Goal: Task Accomplishment & Management: Complete application form

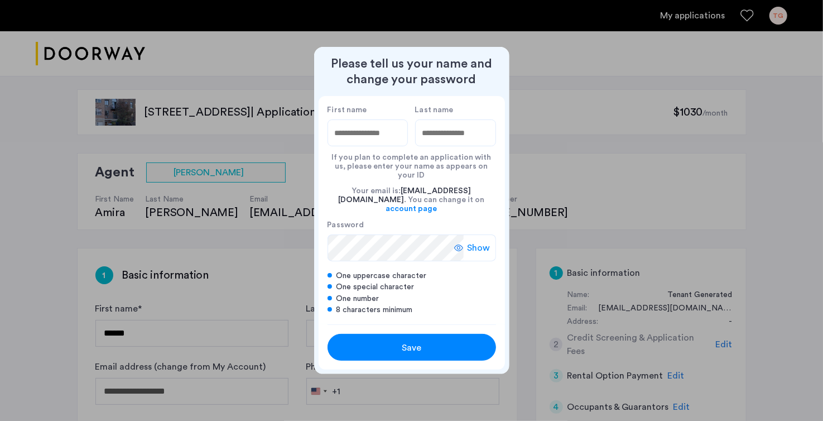
click at [391, 146] on nordpass-icon at bounding box center [368, 146] width 81 height 0
click at [349, 146] on input "First name" at bounding box center [368, 132] width 81 height 27
click at [349, 146] on input "****" at bounding box center [368, 132] width 81 height 27
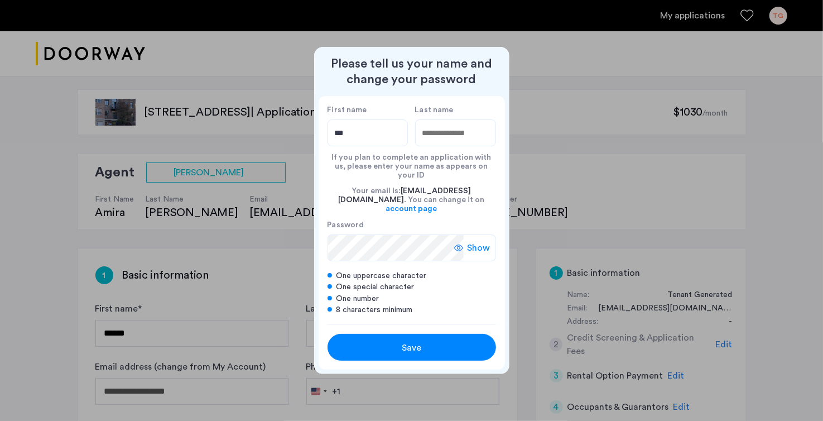
type input "***"
type input "******"
click at [505, 369] on nordpass-portal at bounding box center [505, 369] width 0 height 0
click at [411, 346] on button "Save" at bounding box center [412, 347] width 169 height 27
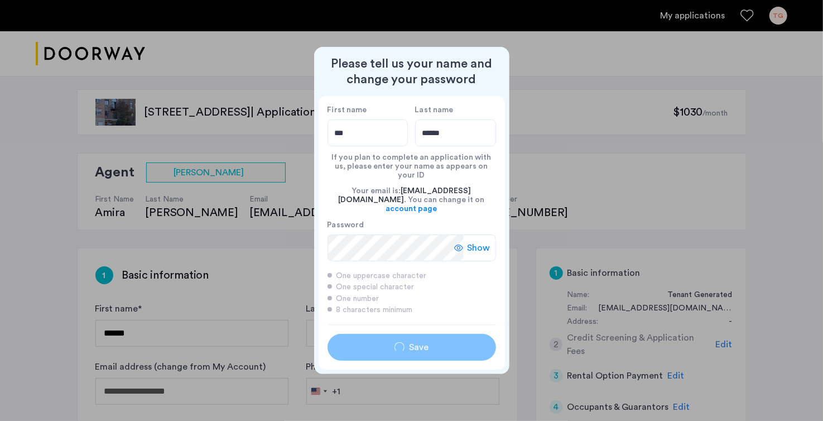
type input "***"
type input "******"
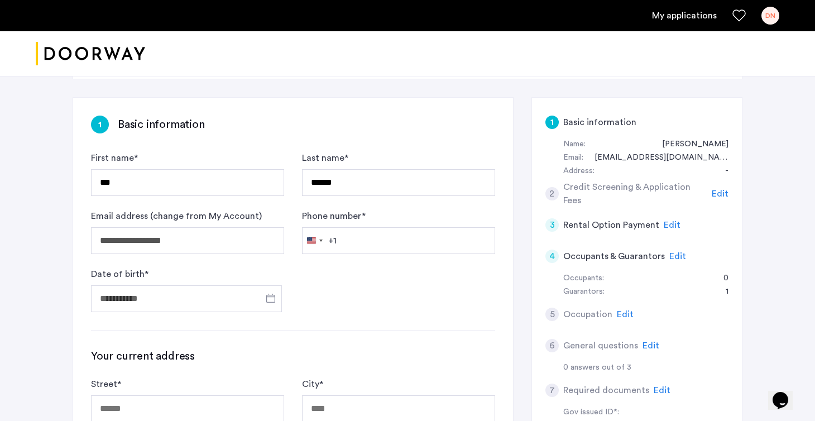
scroll to position [174, 0]
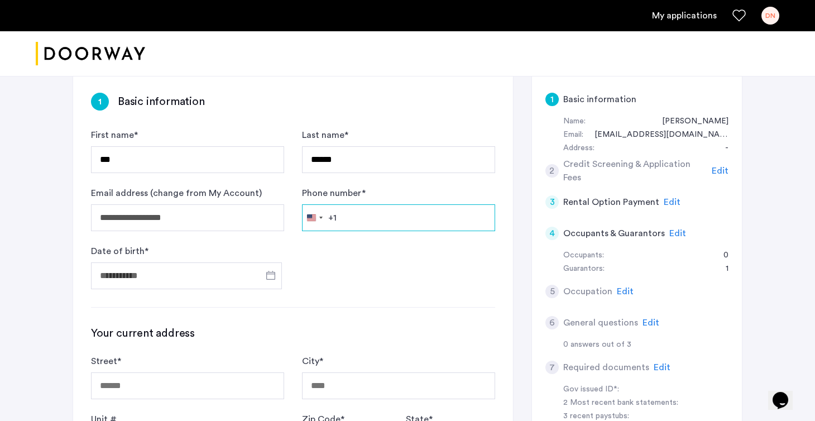
click at [347, 222] on input "Phone number *" at bounding box center [398, 217] width 193 height 27
type input "**********"
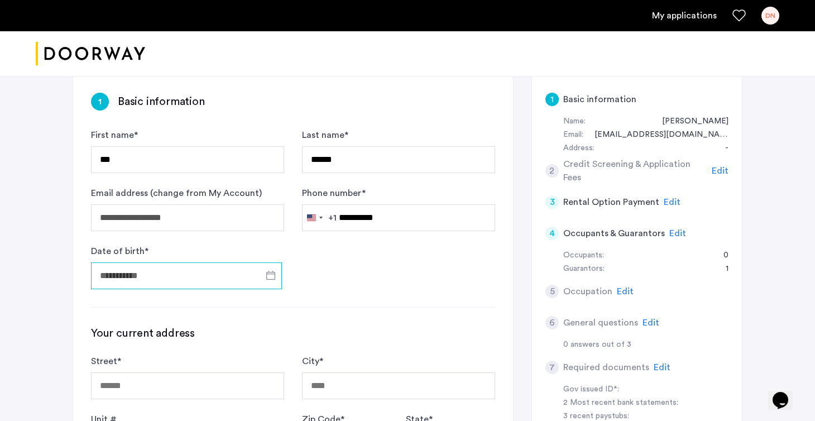
click at [232, 277] on input "Date of birth *" at bounding box center [186, 275] width 191 height 27
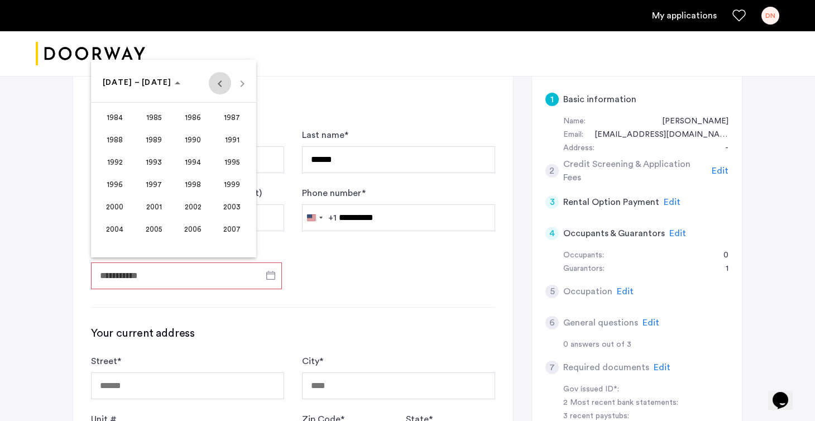
click at [215, 84] on span "Previous 24 years" at bounding box center [220, 83] width 22 height 22
click at [164, 143] on span "1965" at bounding box center [153, 140] width 35 height 20
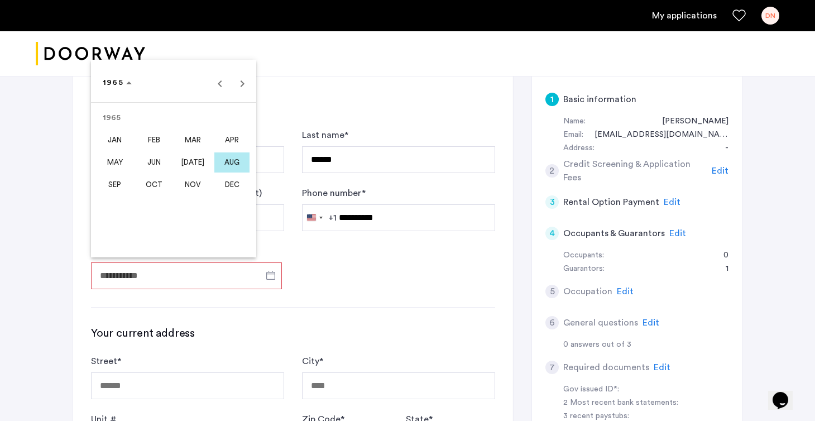
click at [229, 191] on span "DEC" at bounding box center [231, 185] width 35 height 20
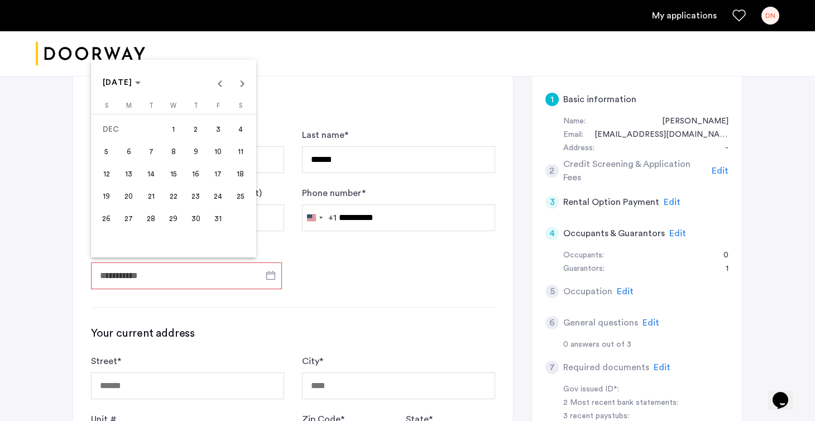
click at [129, 215] on span "27" at bounding box center [129, 219] width 20 height 20
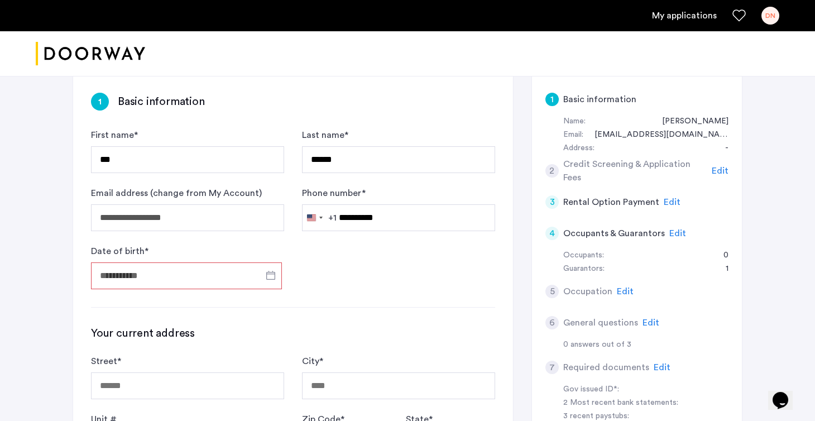
type input "**********"
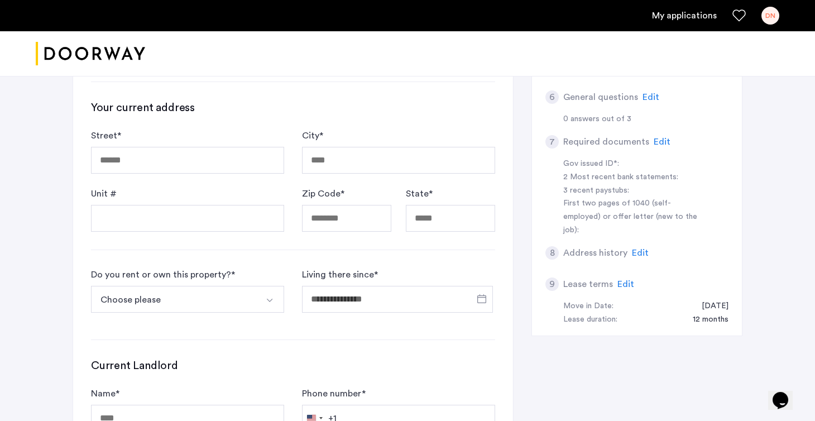
scroll to position [399, 0]
click at [163, 154] on input "Street *" at bounding box center [187, 160] width 193 height 27
type input "**********"
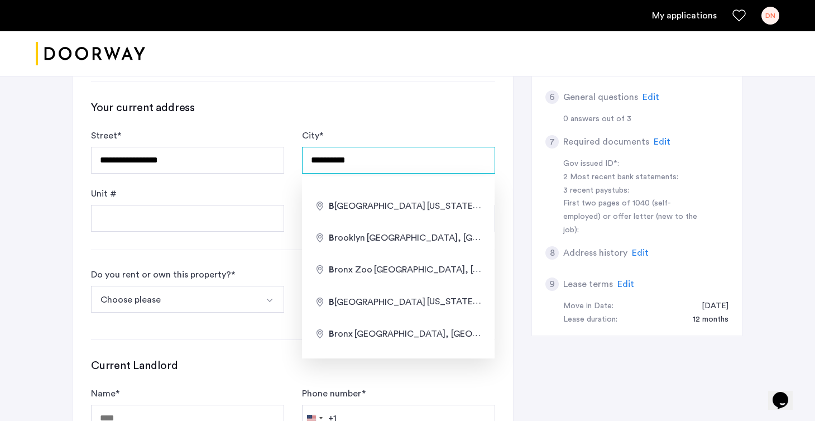
type input "**********"
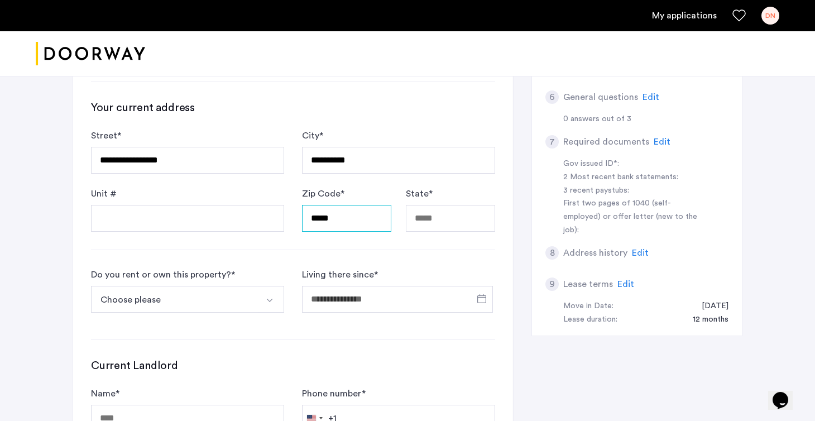
type input "*****"
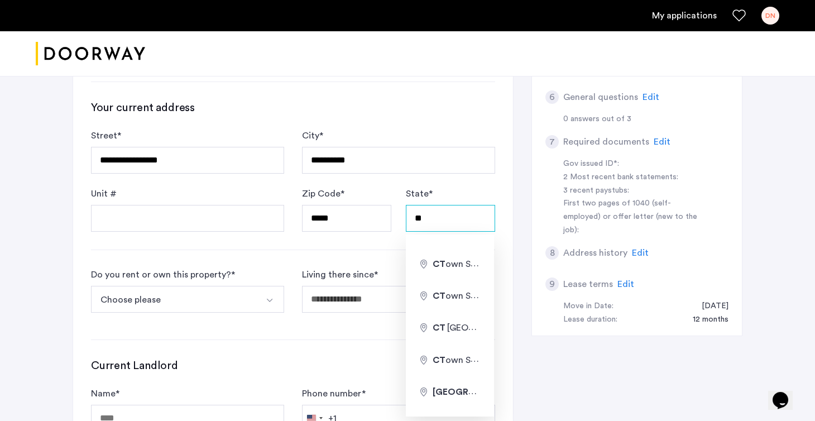
type input "**"
click at [142, 292] on button "Choose please" at bounding box center [174, 299] width 167 height 27
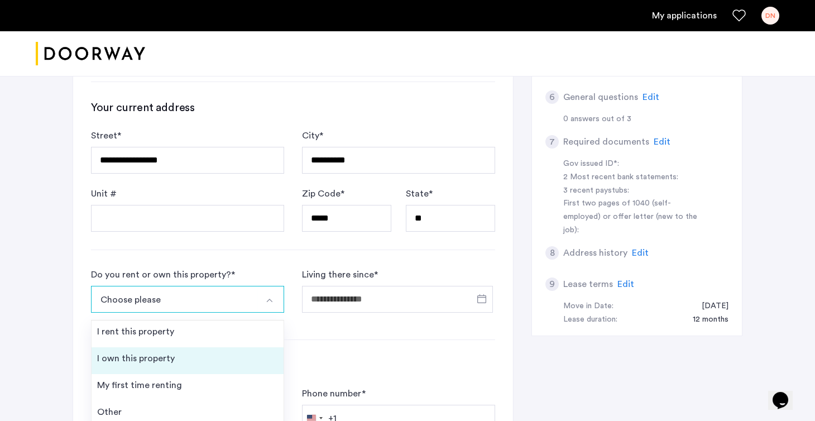
click at [170, 353] on div "I own this property" at bounding box center [136, 358] width 78 height 13
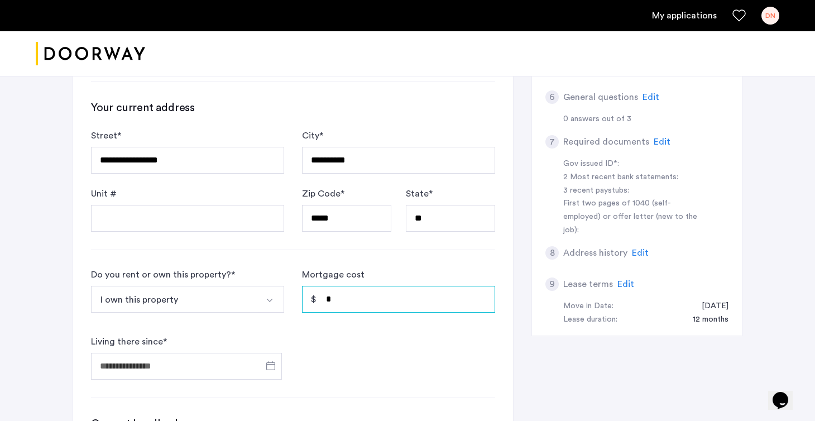
click at [339, 291] on input "*" at bounding box center [398, 299] width 193 height 27
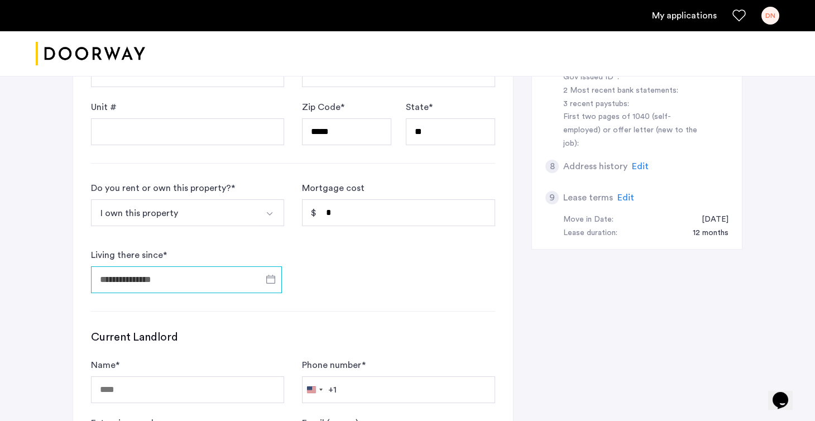
click at [248, 282] on input "Living there since *" at bounding box center [186, 279] width 191 height 27
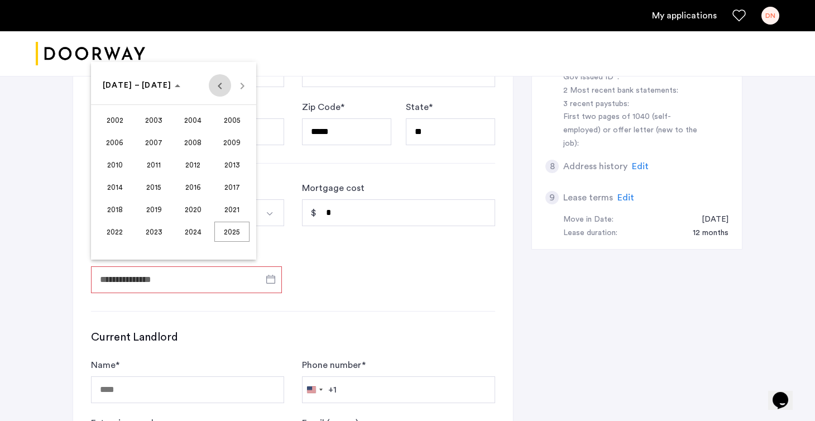
click at [223, 96] on span "Previous 24 years" at bounding box center [220, 85] width 22 height 22
click at [239, 89] on span "Next 24 years" at bounding box center [242, 85] width 22 height 22
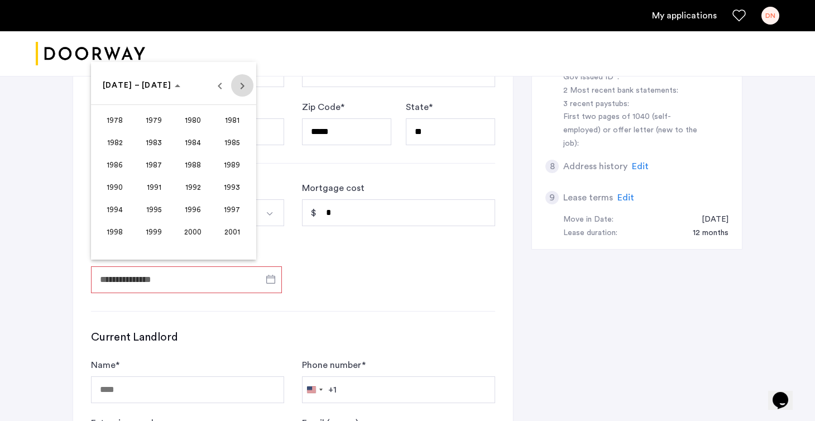
click at [241, 89] on span "Next 24 years" at bounding box center [242, 85] width 22 height 22
click at [230, 119] on span "2005" at bounding box center [231, 120] width 35 height 20
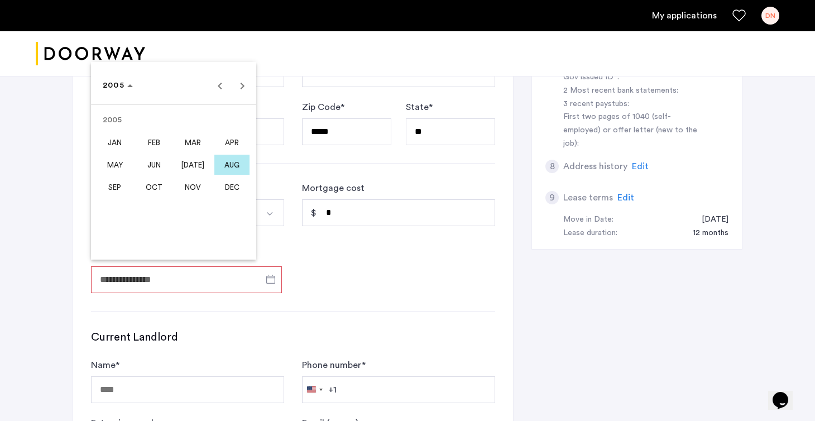
click at [228, 185] on span "DEC" at bounding box center [231, 187] width 35 height 20
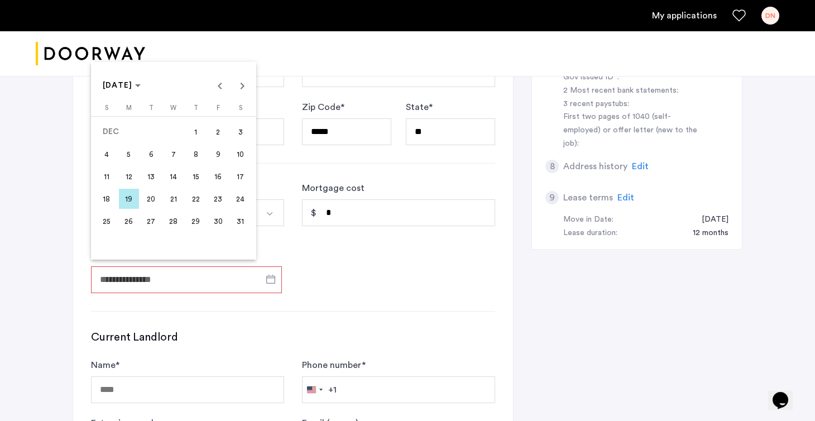
click at [246, 222] on span "31" at bounding box center [240, 221] width 20 height 20
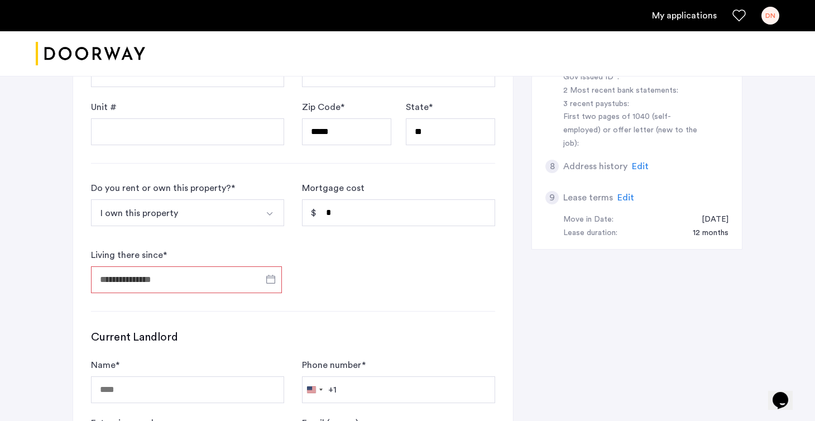
type input "**********"
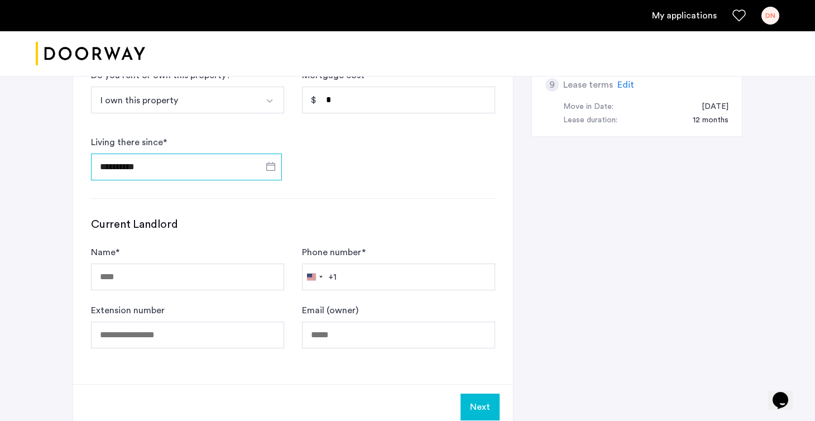
scroll to position [658, 0]
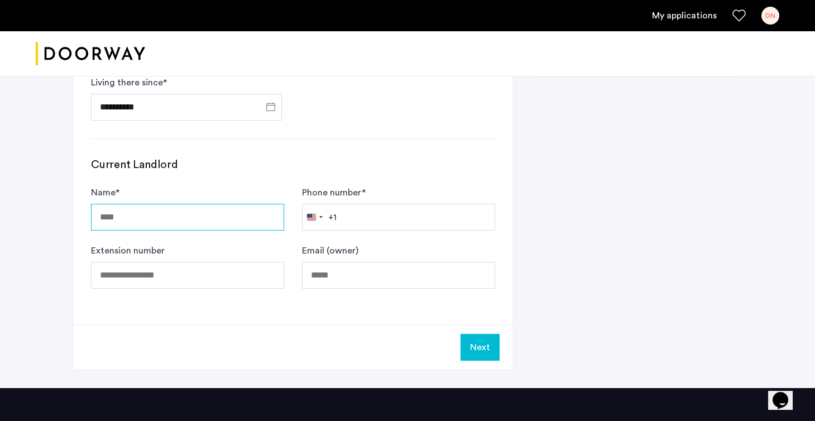
click at [188, 213] on input "Name *" at bounding box center [187, 217] width 193 height 27
click at [217, 328] on div "Next" at bounding box center [293, 346] width 440 height 45
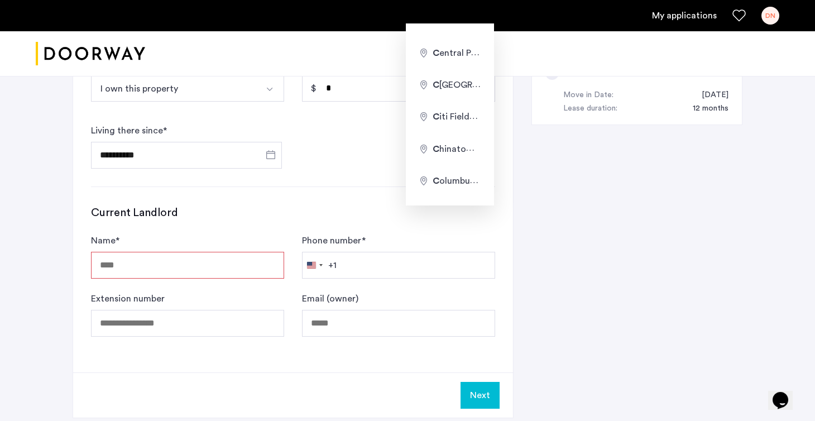
type input "*"
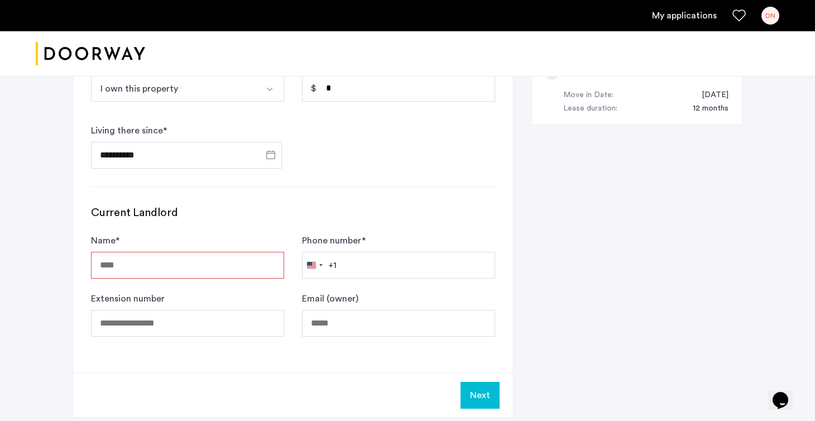
click at [180, 263] on input "Name *" at bounding box center [187, 265] width 193 height 27
type input "**********"
click at [387, 253] on input "Phone number *" at bounding box center [398, 265] width 193 height 27
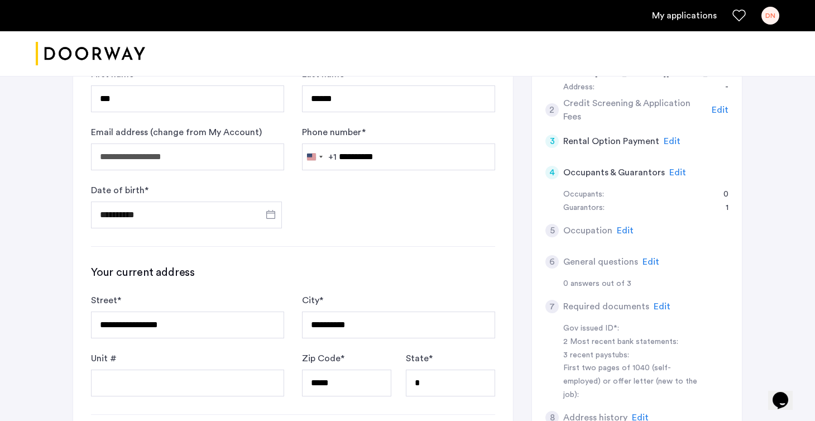
scroll to position [236, 0]
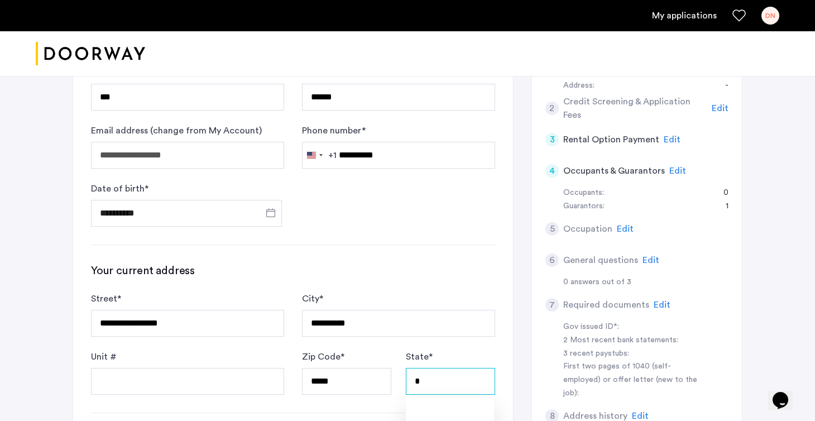
click at [434, 376] on input "*" at bounding box center [450, 381] width 89 height 27
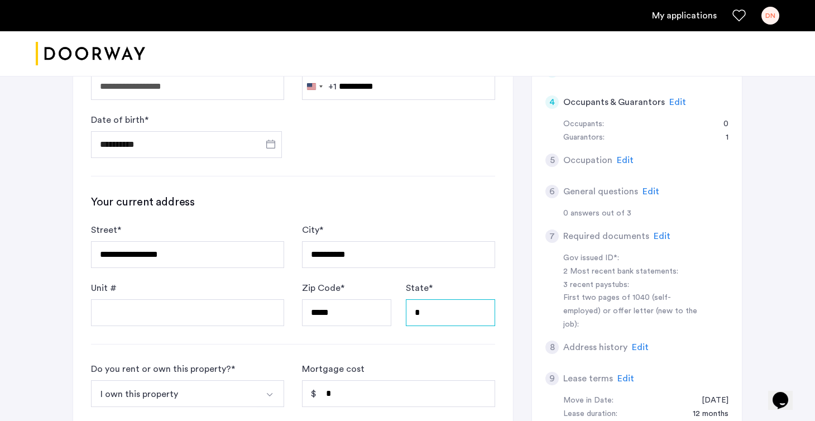
scroll to position [306, 0]
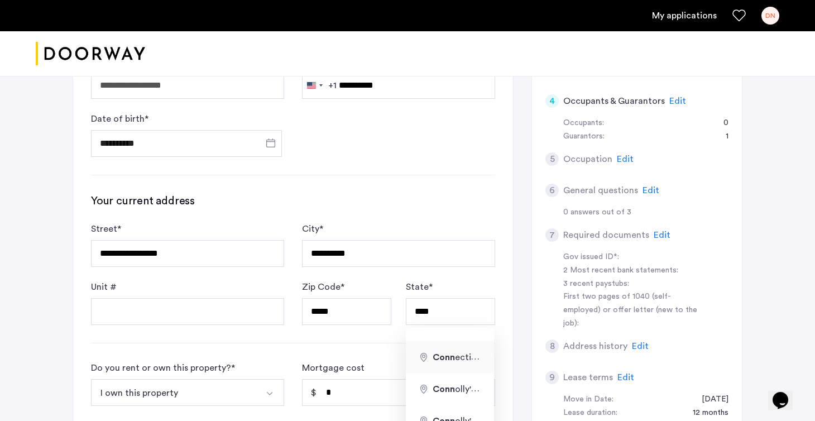
type input "**********"
type input "**"
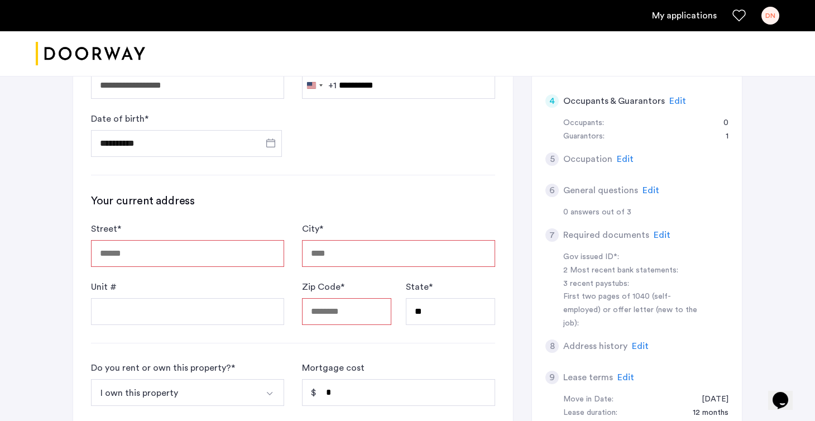
click at [343, 315] on input "Zip Code *" at bounding box center [346, 311] width 89 height 27
type input "**********"
type input "*****"
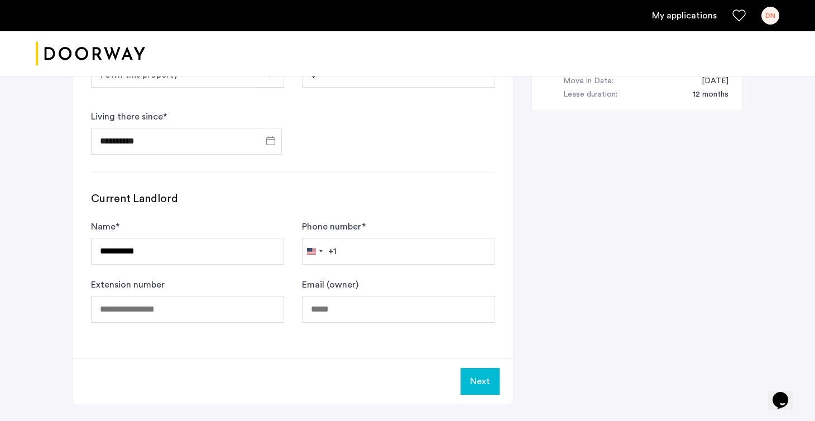
scroll to position [624, 0]
click at [357, 247] on input "Phone number *" at bounding box center [398, 251] width 193 height 27
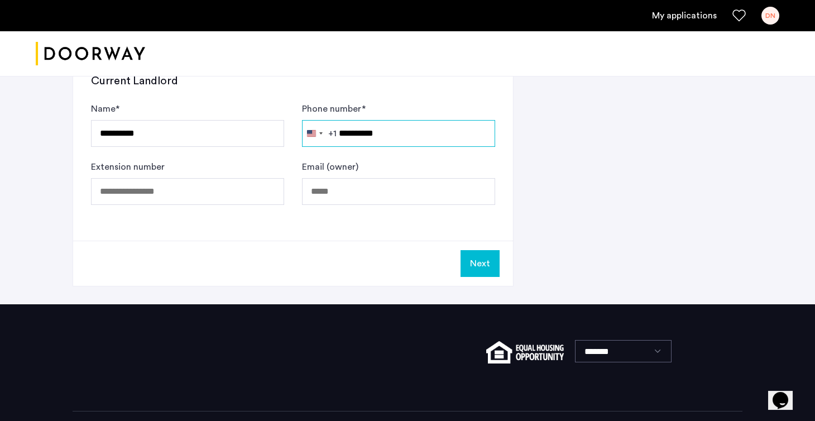
scroll to position [737, 0]
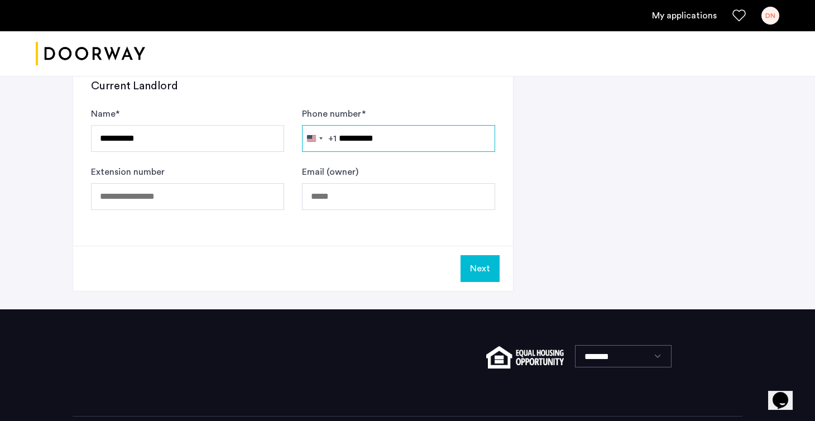
type input "**********"
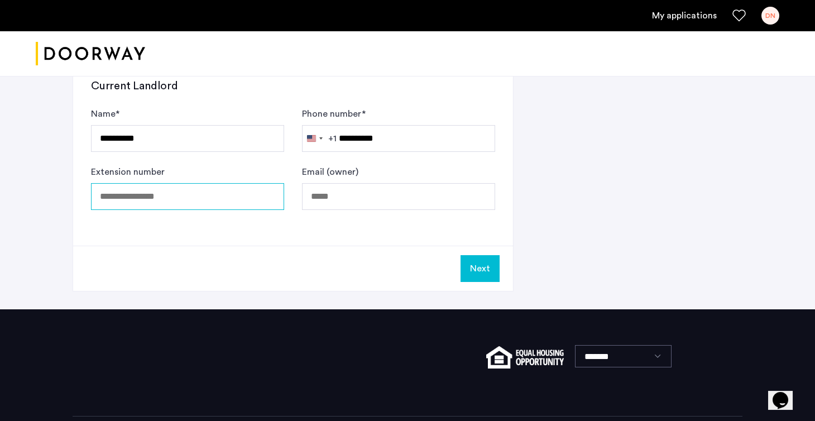
click at [193, 194] on input "Extension number" at bounding box center [187, 196] width 193 height 27
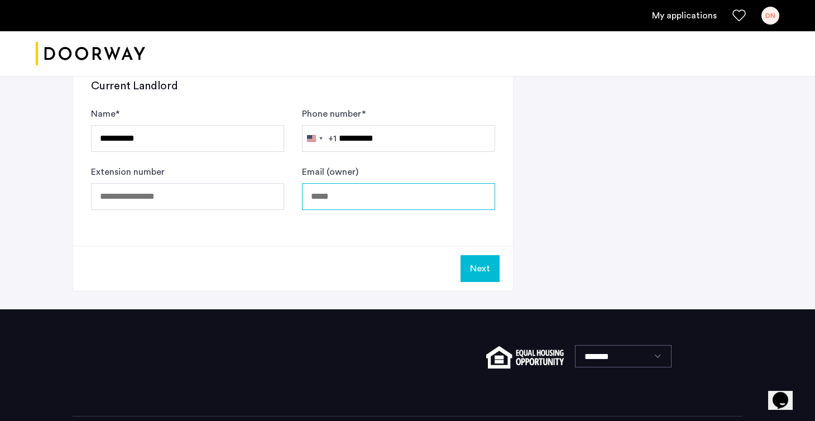
click at [351, 193] on input "Email (owner)" at bounding box center [398, 196] width 193 height 27
type input "**********"
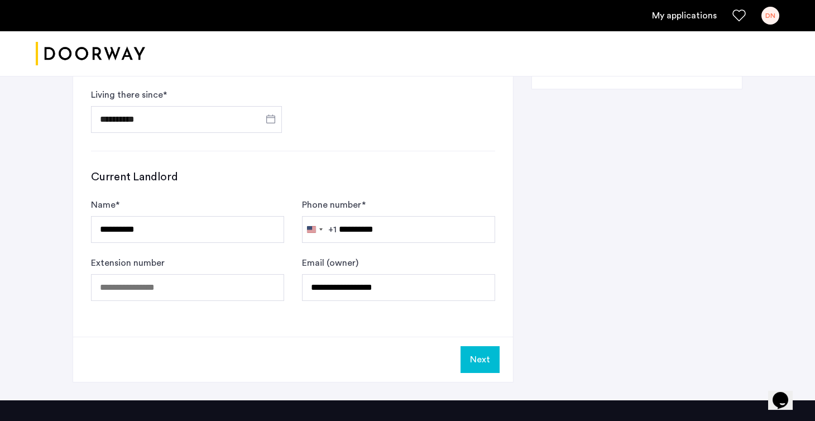
click at [489, 361] on button "Next" at bounding box center [479, 359] width 39 height 27
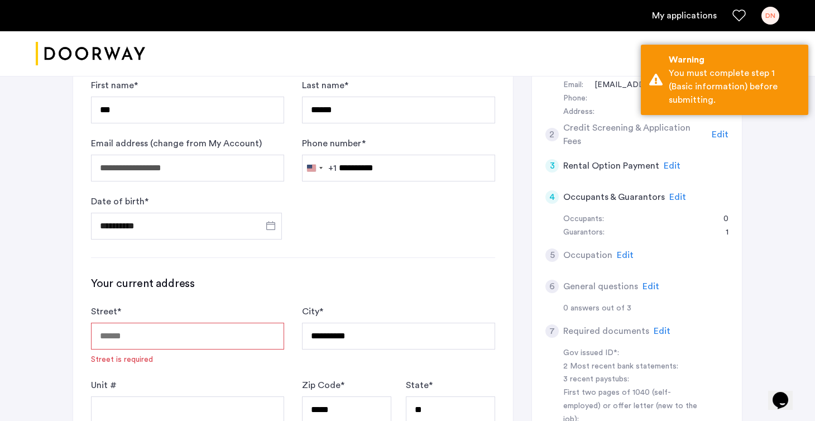
scroll to position [248, 0]
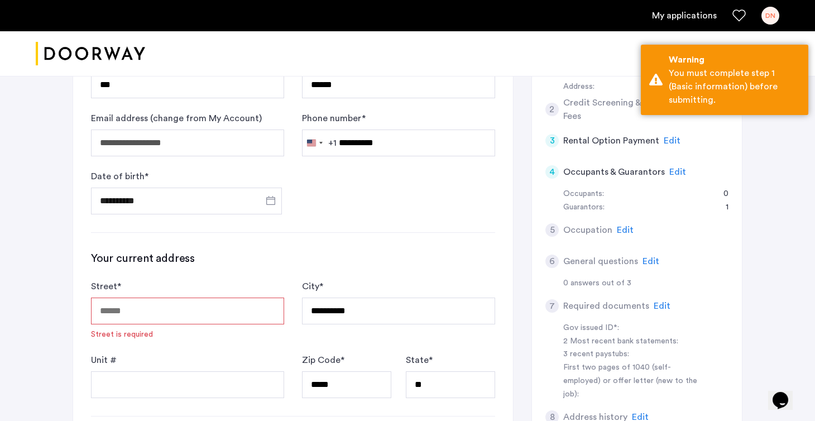
click at [187, 303] on input "Street *" at bounding box center [187, 310] width 193 height 27
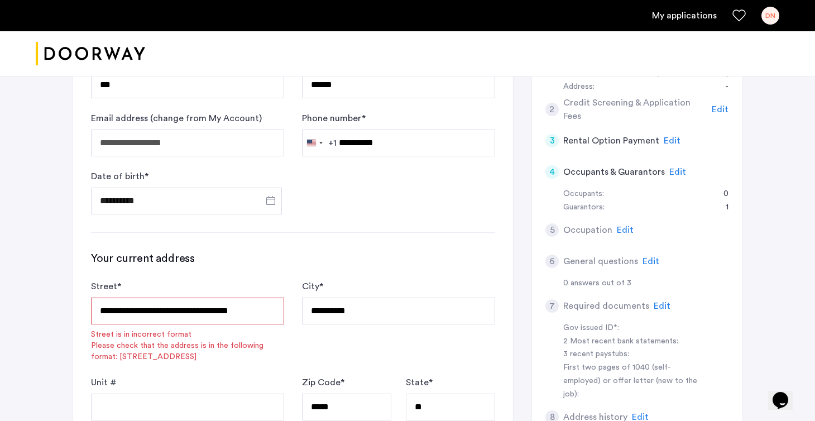
type input "**********"
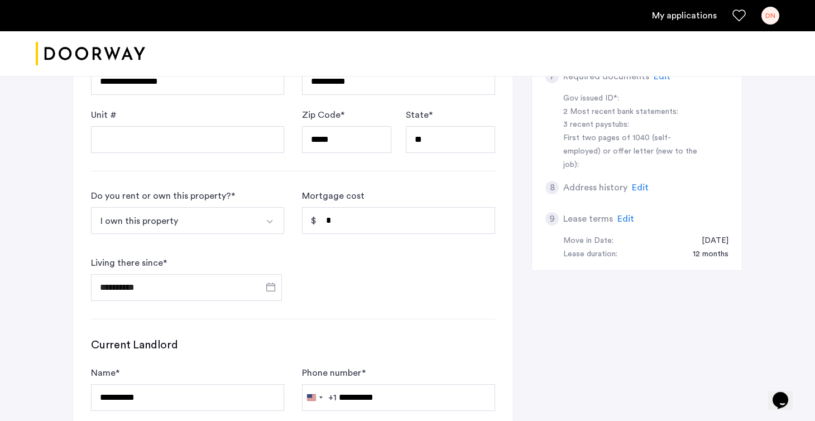
scroll to position [708, 0]
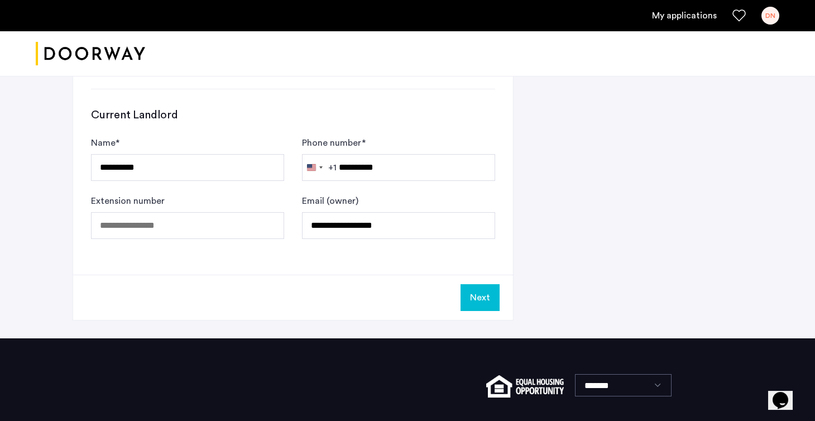
click at [479, 289] on button "Next" at bounding box center [479, 297] width 39 height 27
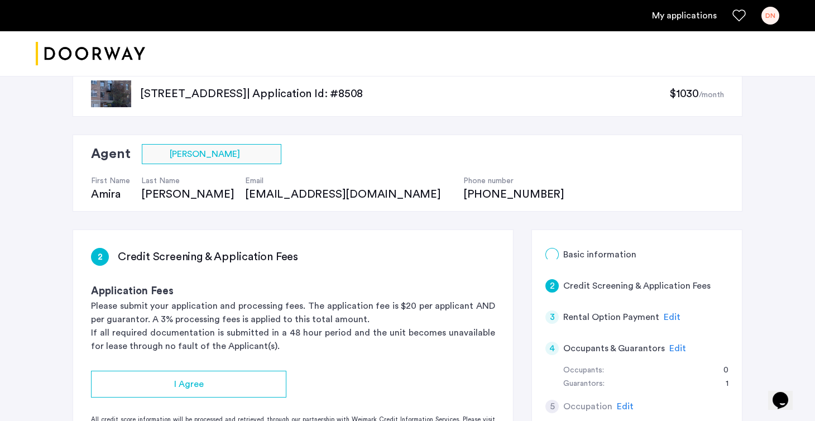
scroll to position [116, 0]
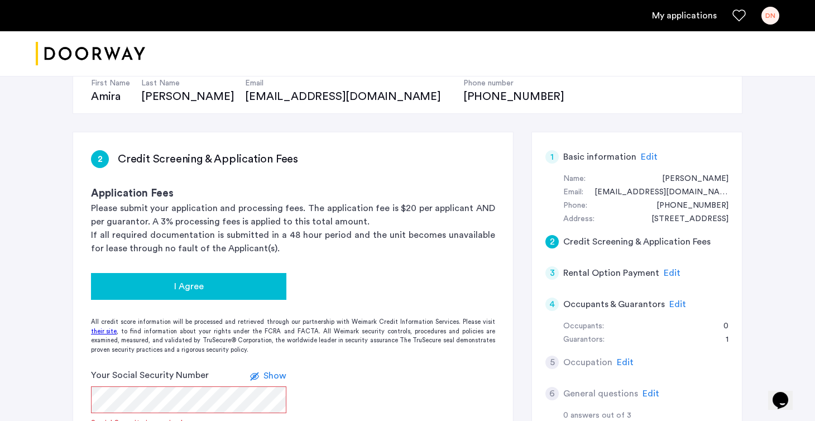
click at [224, 291] on div "I Agree" at bounding box center [188, 286] width 177 height 13
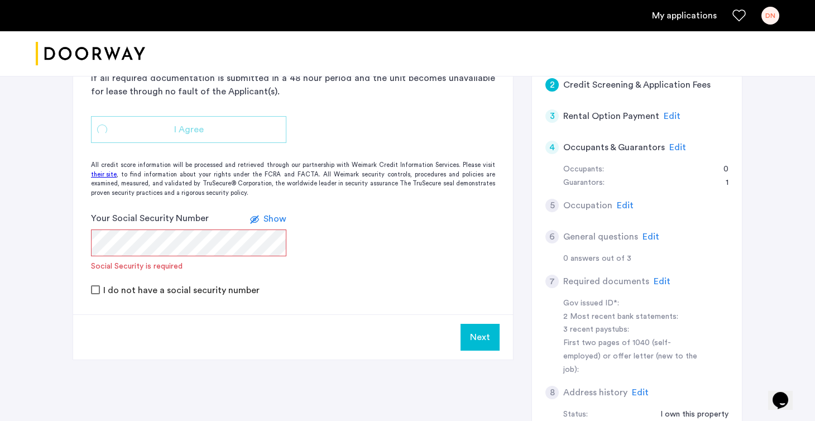
scroll to position [286, 0]
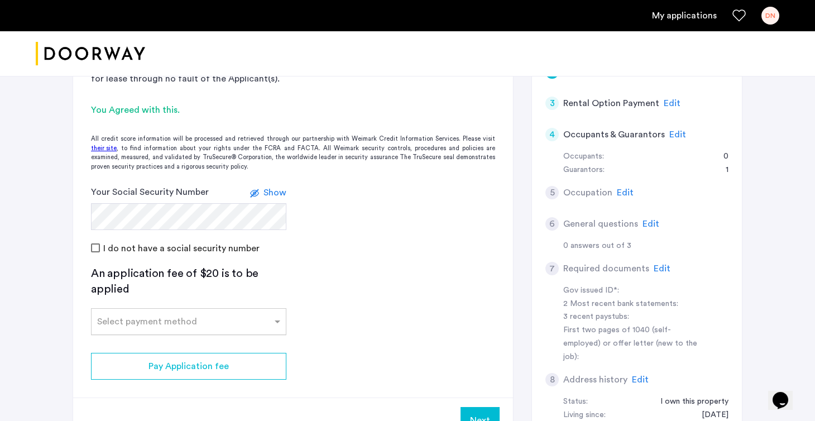
click at [242, 318] on input "text" at bounding box center [177, 319] width 161 height 8
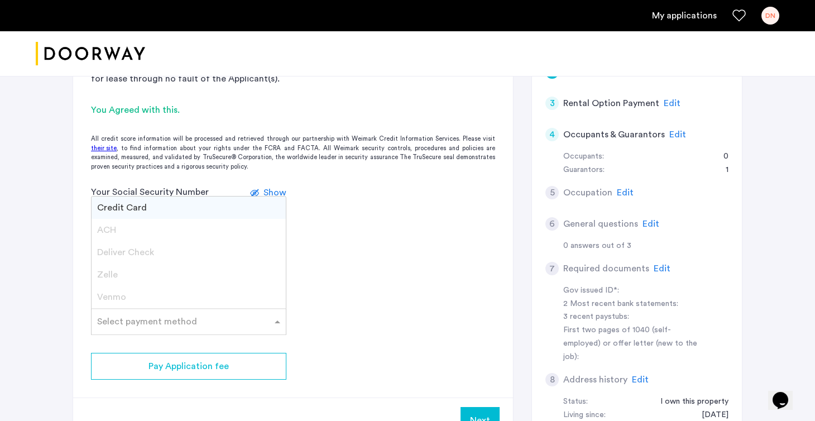
click at [128, 201] on div "Credit Card" at bounding box center [189, 207] width 194 height 22
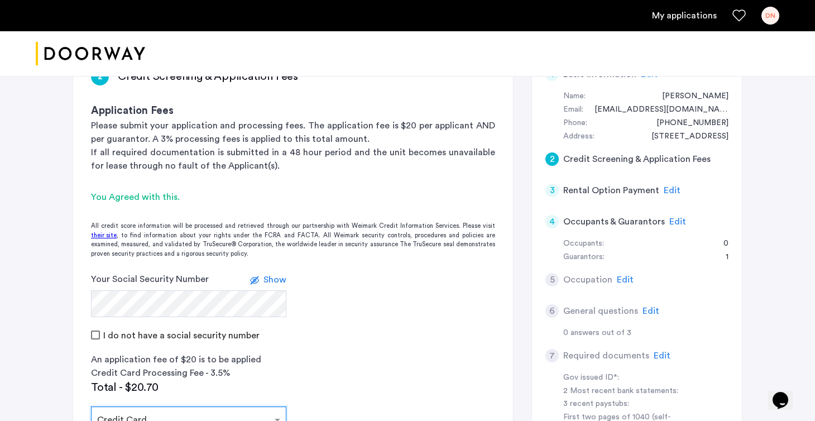
scroll to position [243, 0]
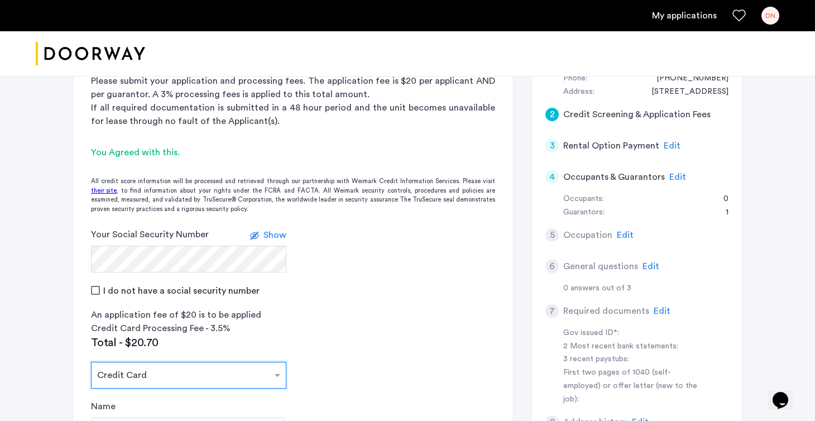
click at [267, 232] on span "Show" at bounding box center [274, 234] width 23 height 9
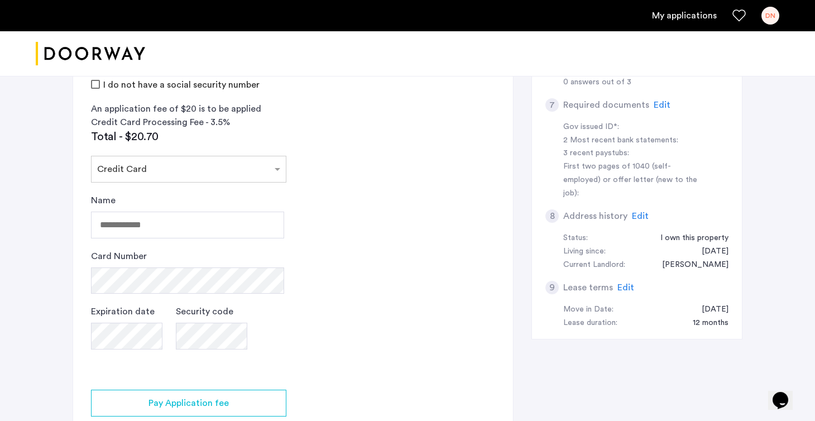
scroll to position [450, 0]
click at [190, 153] on div "An application fee of $20 is to be applied Credit Card Processing Fee - 3.5% To…" at bounding box center [188, 237] width 195 height 270
click at [192, 159] on div at bounding box center [189, 165] width 194 height 13
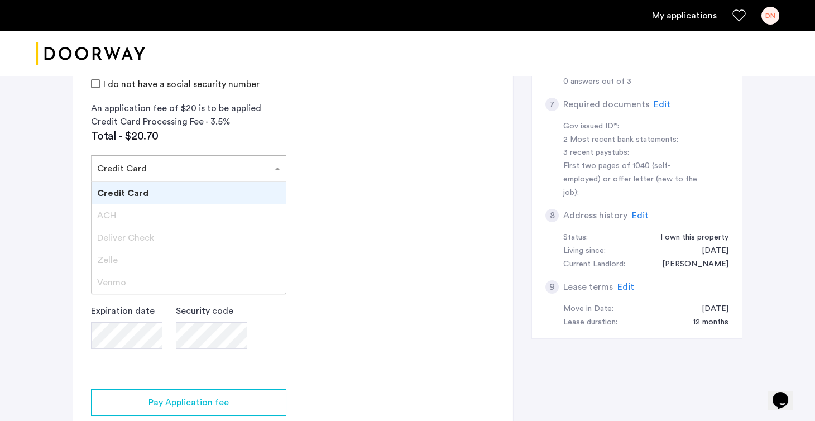
click at [351, 298] on app-credit-screening "2 Credit Screening & Application Fees Application Fees Please submit your appli…" at bounding box center [293, 139] width 440 height 680
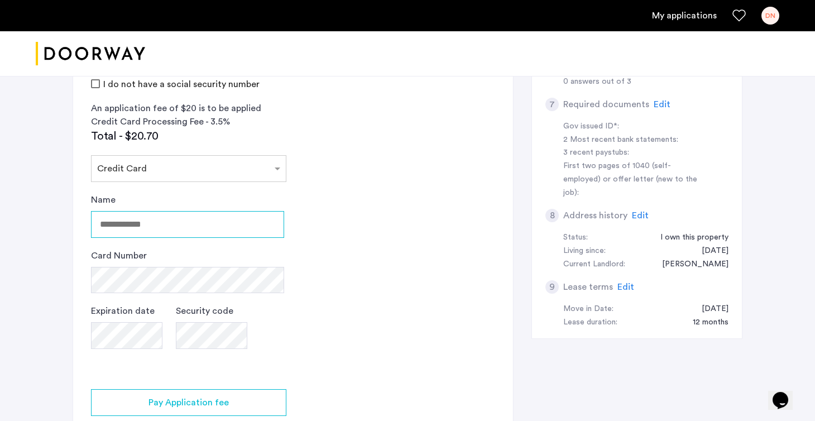
click at [168, 216] on input "Name" at bounding box center [187, 224] width 193 height 27
type input "**********"
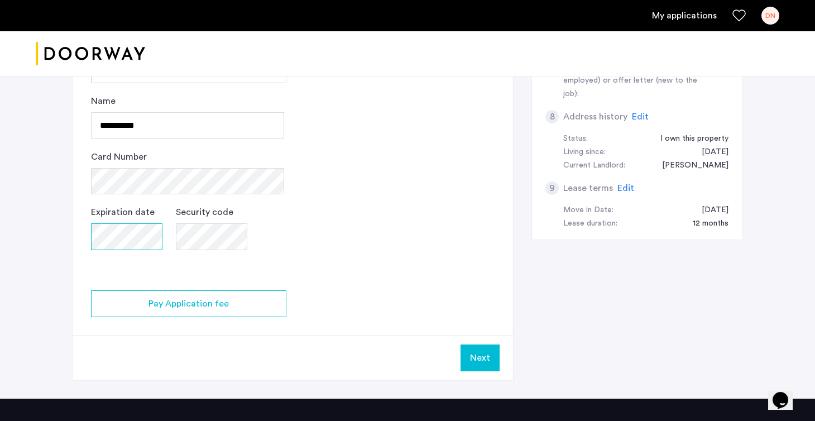
scroll to position [550, 0]
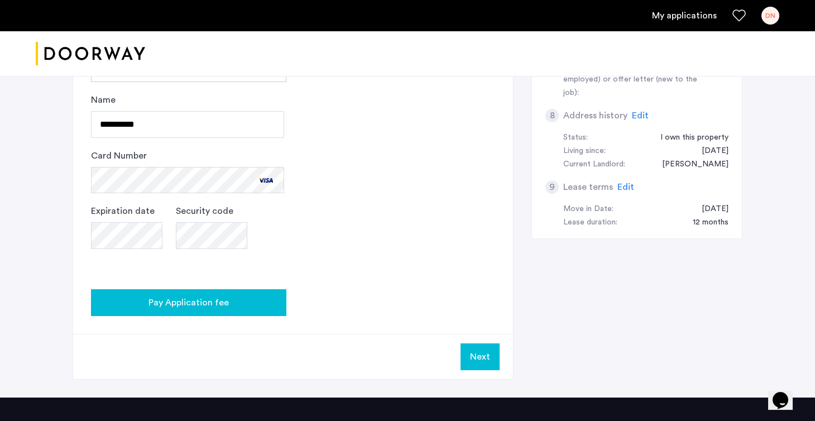
click at [247, 304] on div "Pay Application fee" at bounding box center [188, 302] width 177 height 13
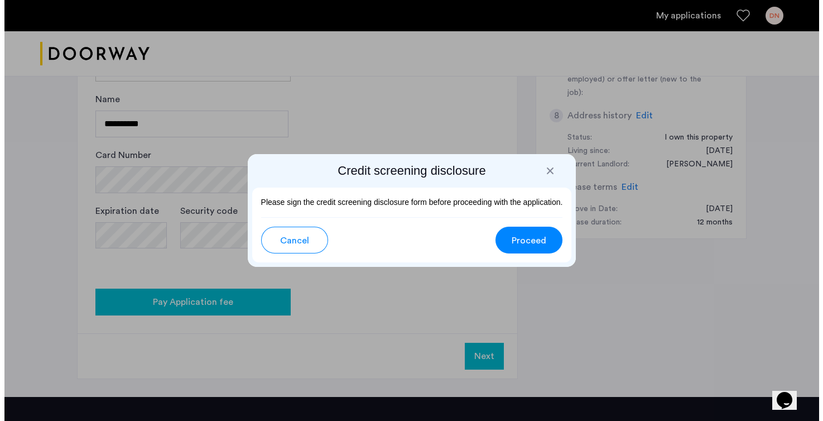
scroll to position [0, 0]
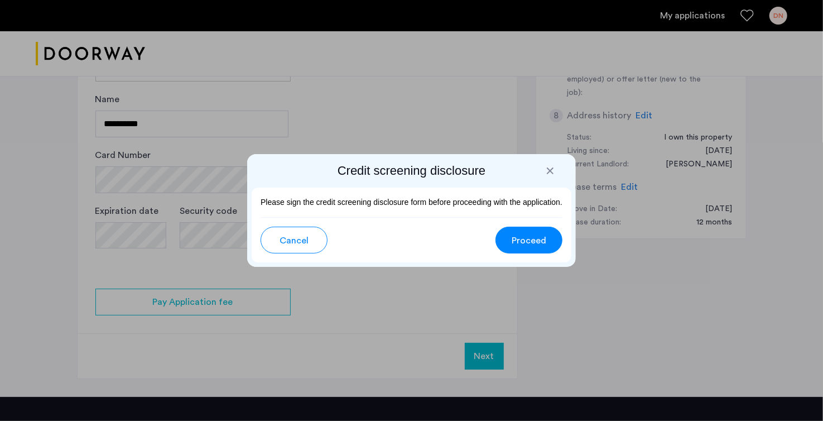
click at [510, 242] on button "Proceed" at bounding box center [529, 240] width 67 height 27
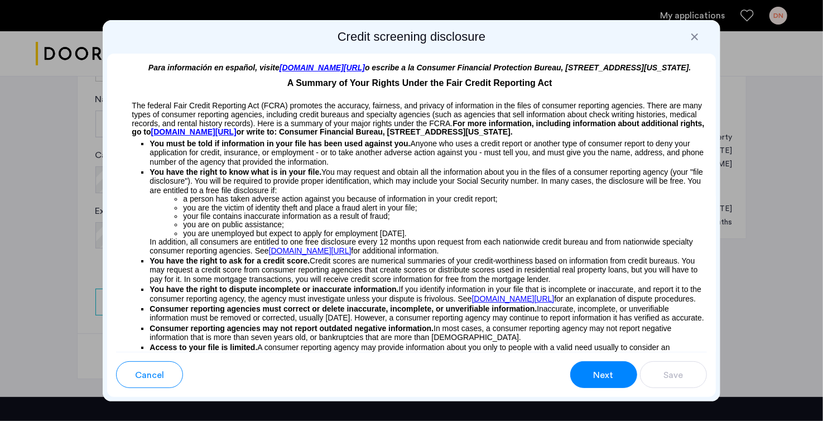
scroll to position [1, 0]
click at [142, 261] on ul "You must be told if information in your file has been used against you. Anyone …" at bounding box center [411, 364] width 590 height 457
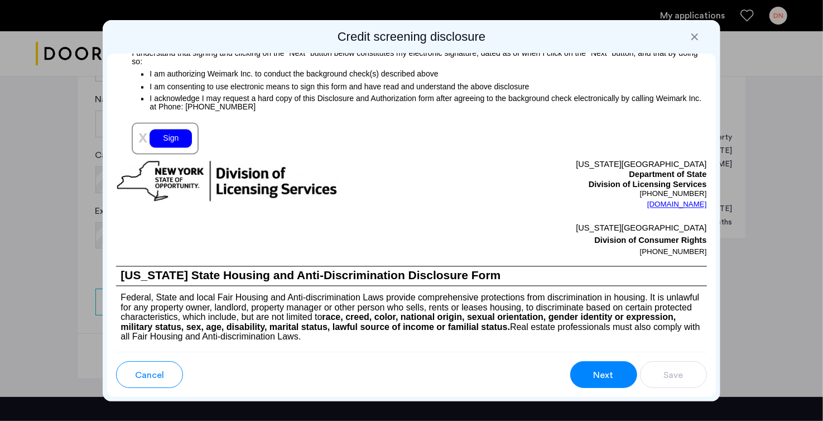
scroll to position [1278, 0]
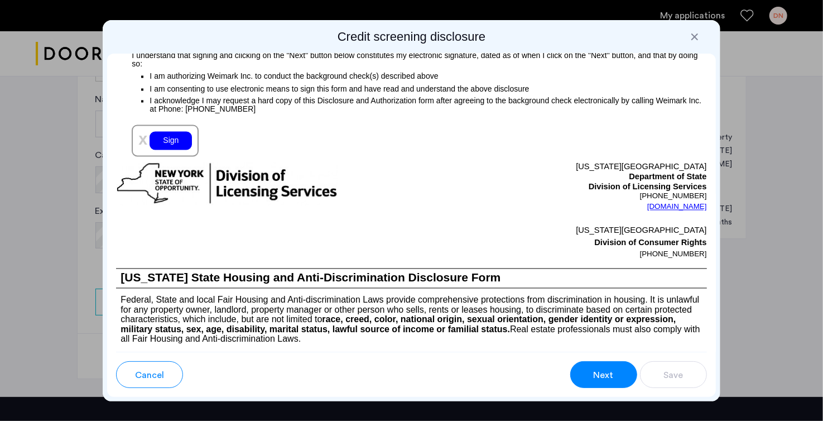
click at [595, 380] on span "Next" at bounding box center [604, 374] width 20 height 13
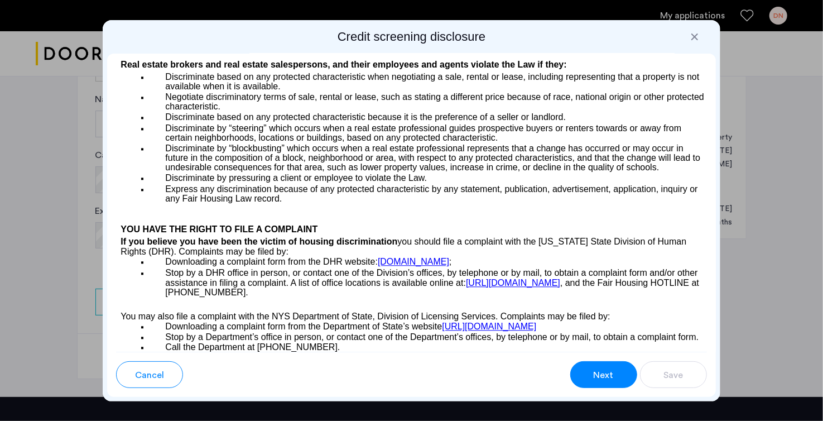
click at [594, 380] on span "Next" at bounding box center [604, 374] width 20 height 13
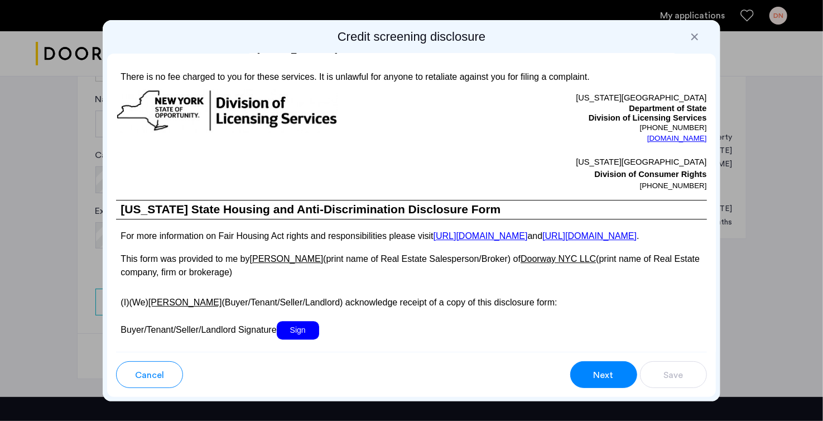
click at [594, 380] on span "Next" at bounding box center [604, 374] width 20 height 13
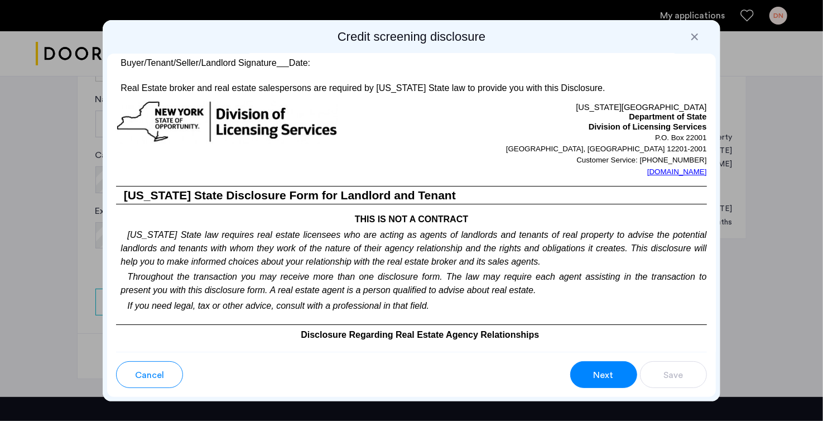
click at [290, 41] on span "Sign" at bounding box center [298, 32] width 42 height 18
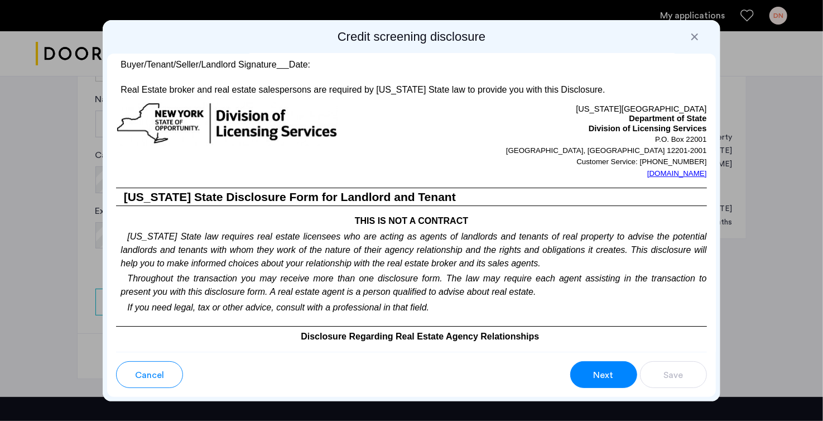
click at [605, 367] on button "Next" at bounding box center [603, 374] width 67 height 27
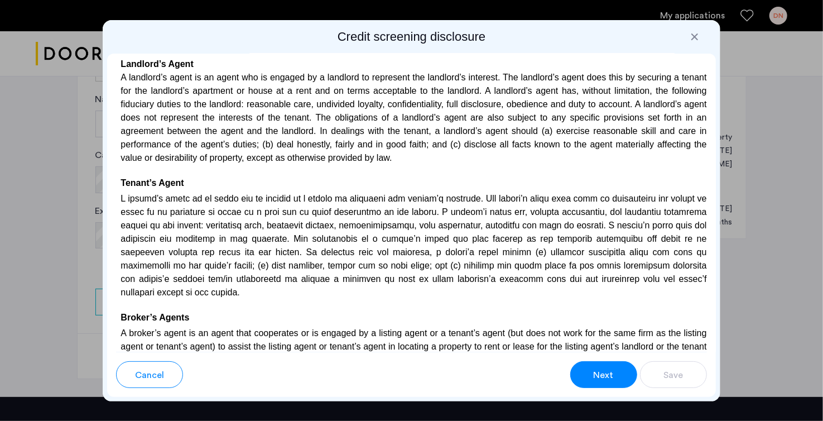
click at [605, 367] on button "Next" at bounding box center [603, 374] width 67 height 27
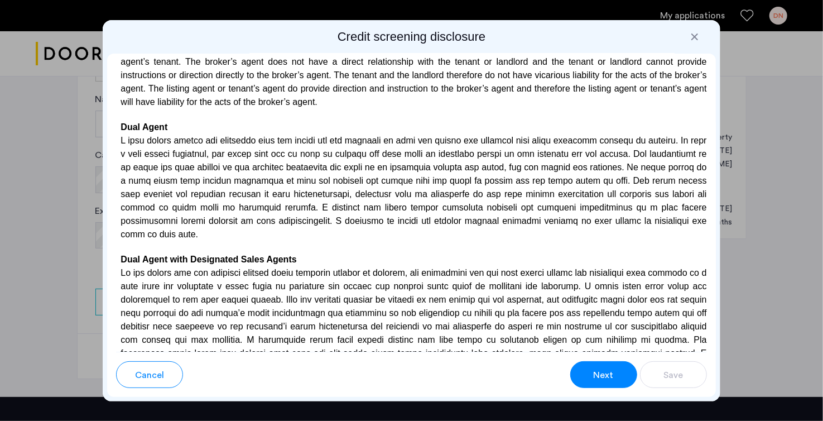
click at [605, 367] on button "Next" at bounding box center [603, 374] width 67 height 27
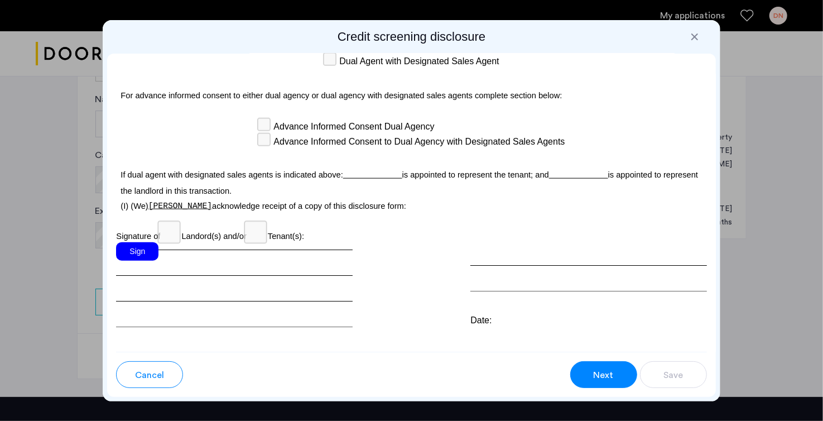
scroll to position [3240, 0]
click at [141, 259] on div "Sign" at bounding box center [137, 252] width 42 height 18
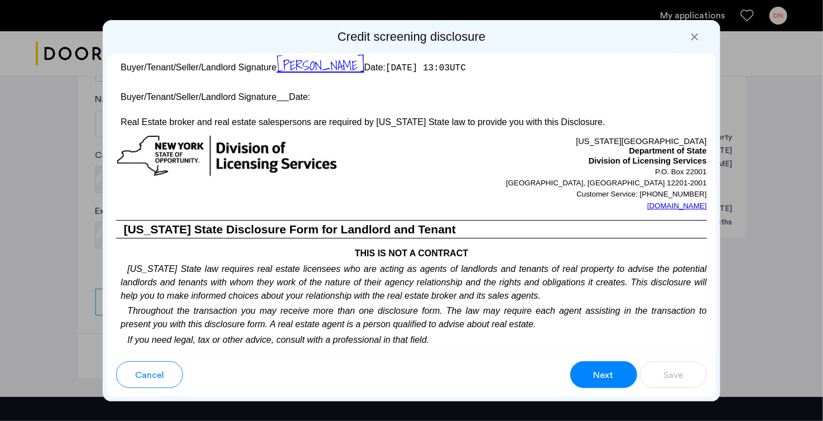
scroll to position [2075, 0]
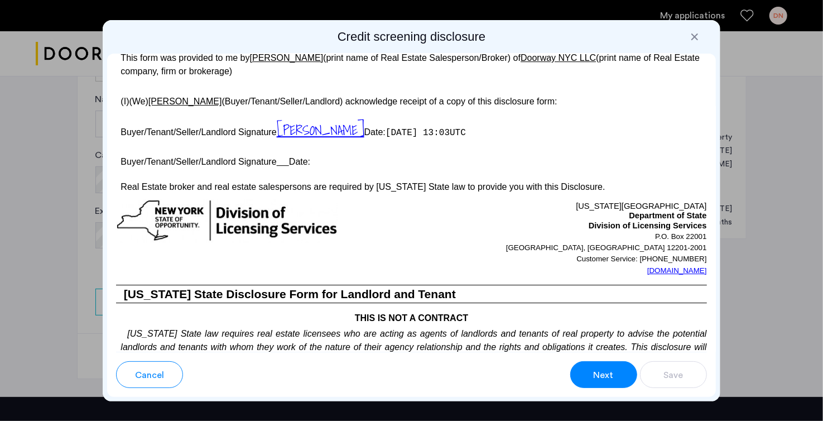
click at [609, 381] on button "Next" at bounding box center [603, 374] width 67 height 27
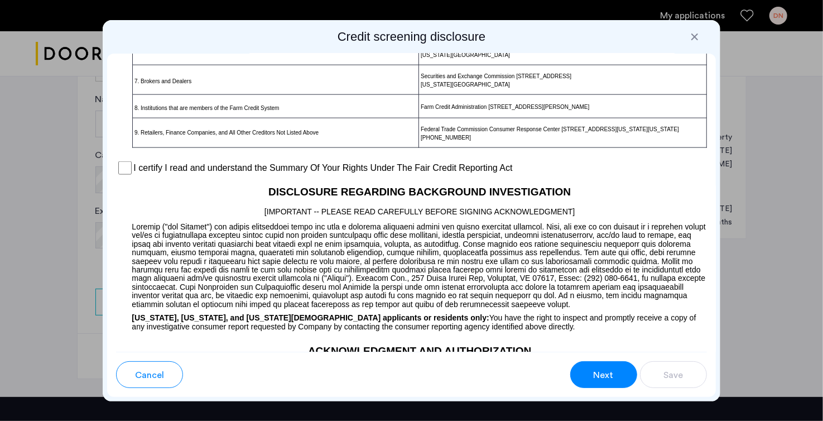
scroll to position [855, 0]
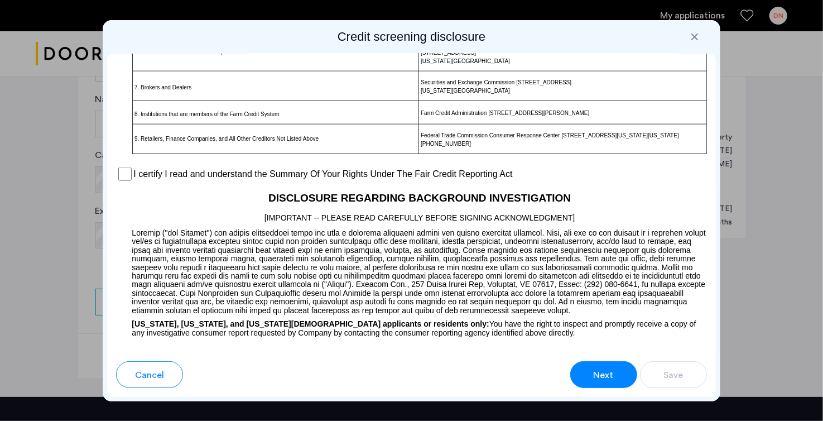
click at [257, 304] on p at bounding box center [411, 269] width 590 height 91
click at [205, 181] on label "I certify I read and understand the Summary Of Your Rights Under The Fair Credi…" at bounding box center [322, 173] width 379 height 13
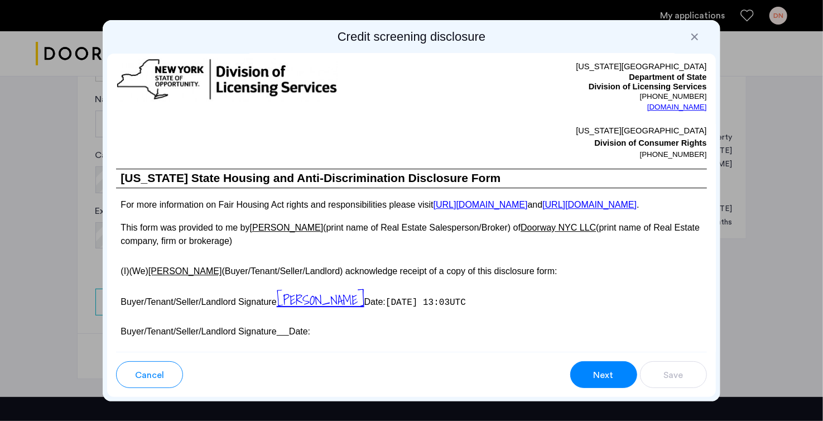
scroll to position [2052, 0]
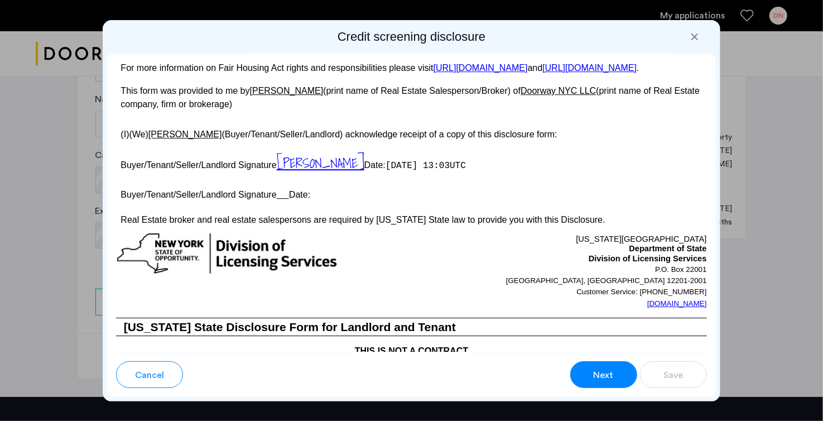
click at [289, 199] on u at bounding box center [283, 194] width 12 height 9
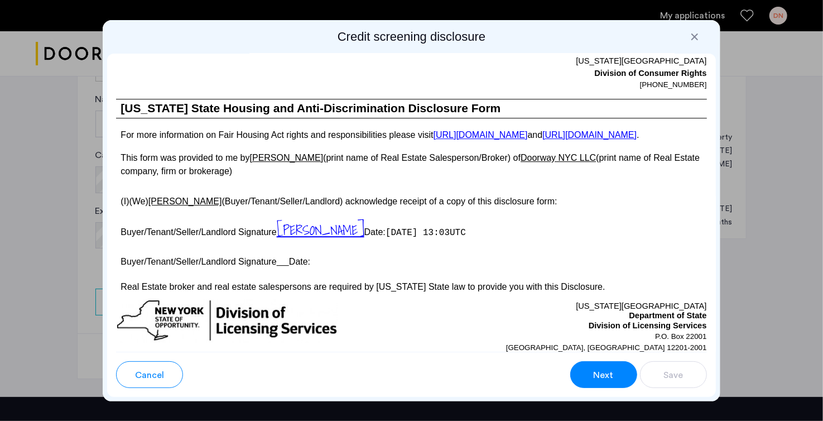
scroll to position [1982, 0]
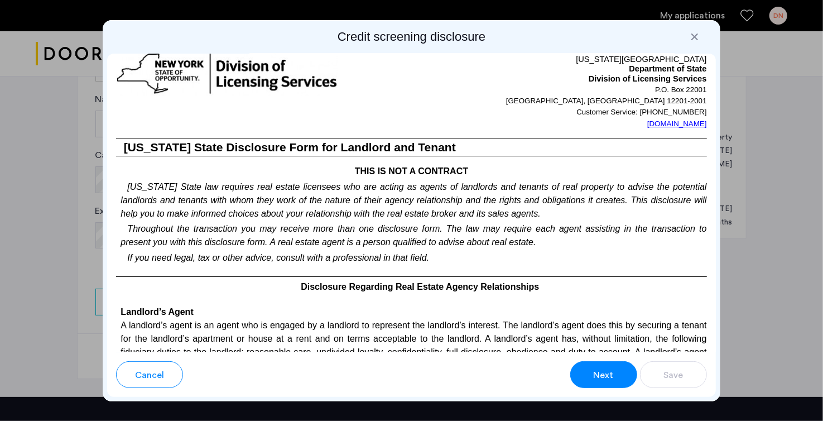
click at [609, 370] on span "Next" at bounding box center [604, 374] width 20 height 13
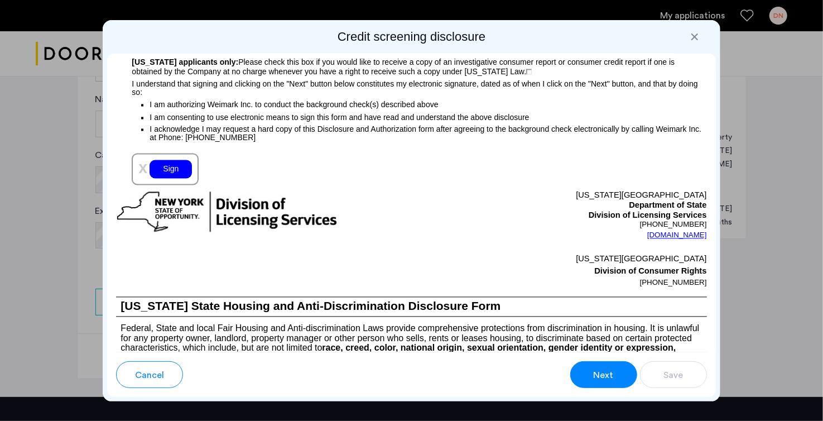
scroll to position [1254, 0]
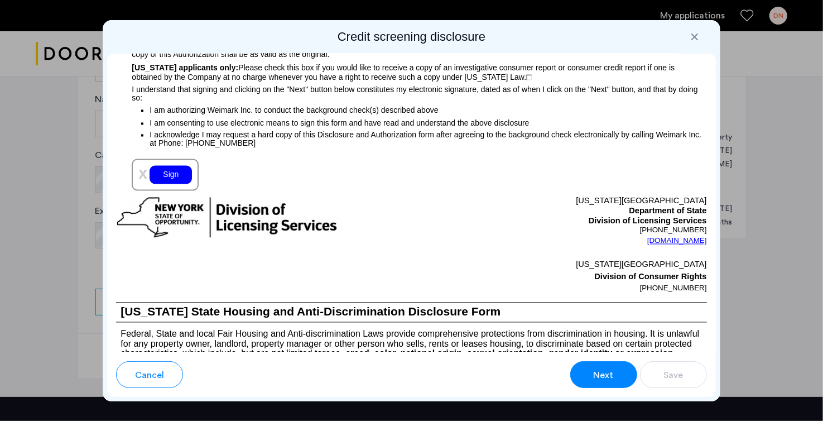
click at [175, 184] on div "Sign" at bounding box center [171, 175] width 42 height 18
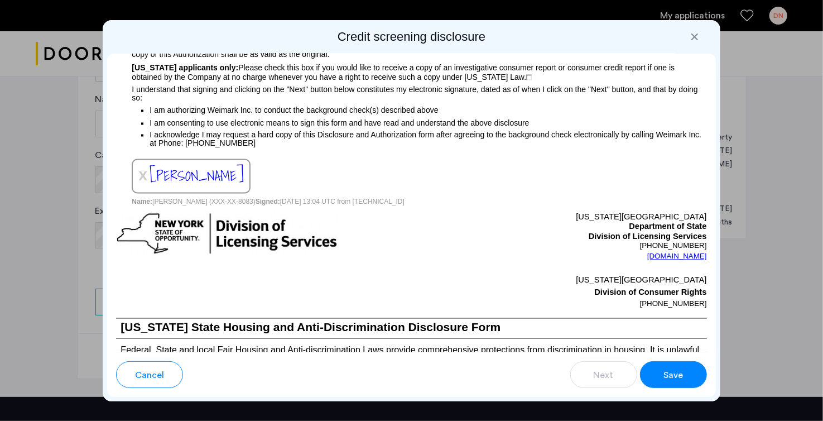
click at [660, 371] on button "Save" at bounding box center [673, 374] width 67 height 27
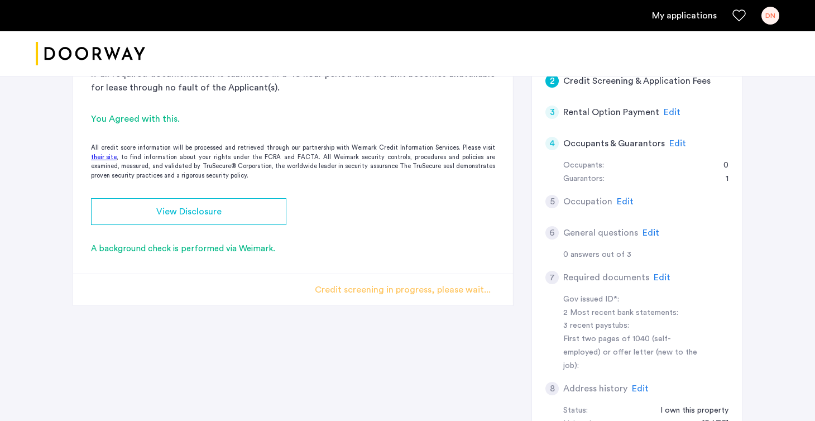
scroll to position [276, 0]
click at [155, 354] on div "2 Credit Screening & Application Fees Application Fees Please submit your appli…" at bounding box center [408, 251] width 670 height 559
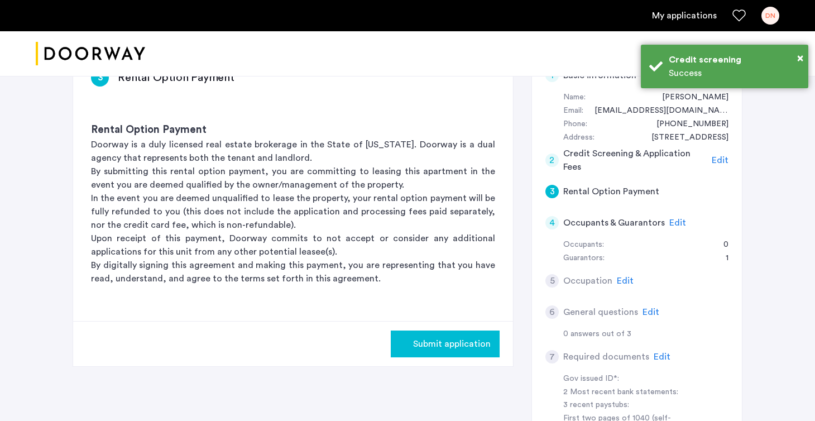
scroll to position [198, 0]
drag, startPoint x: 420, startPoint y: 348, endPoint x: 401, endPoint y: 214, distance: 134.8
click at [401, 214] on app-rental-option-payment "3 Rental Option Payment Rental Option Payment Doorway is a duly licensed real e…" at bounding box center [293, 208] width 440 height 315
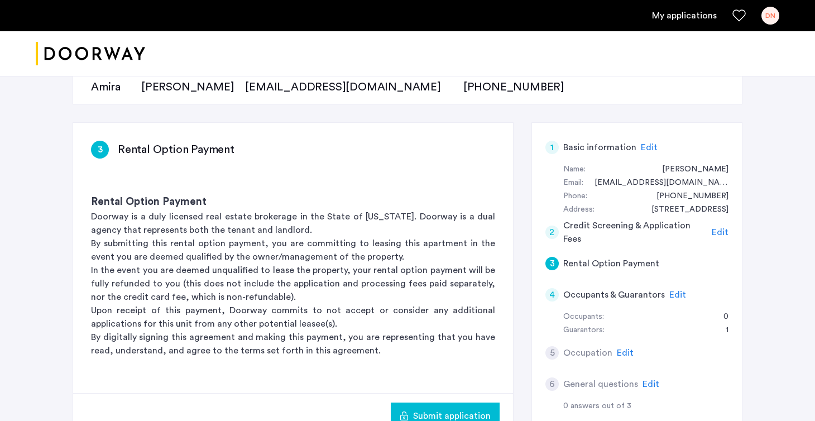
scroll to position [171, 0]
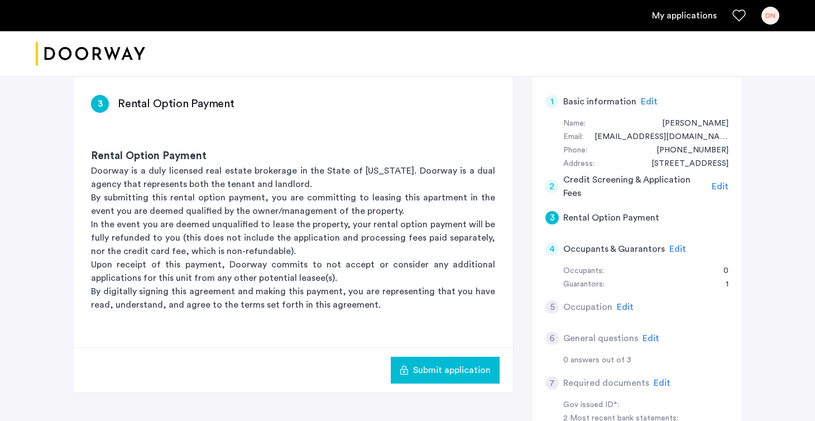
click at [464, 363] on span "Submit application" at bounding box center [452, 369] width 78 height 13
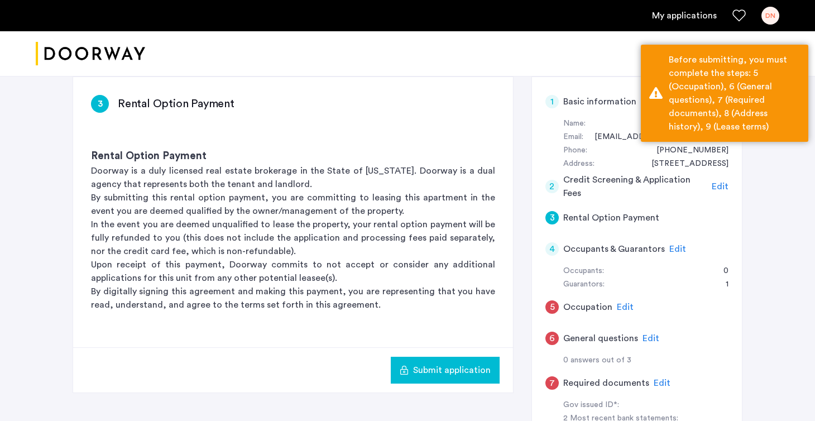
click at [620, 305] on span "Edit" at bounding box center [625, 306] width 17 height 9
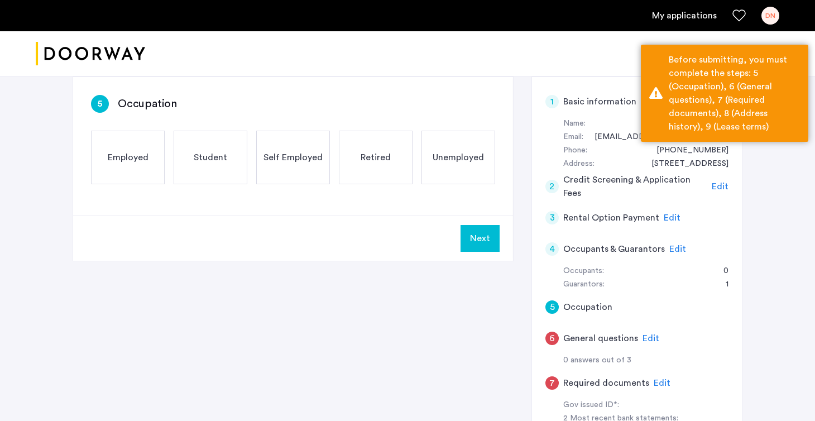
click at [284, 169] on div "Self Employed" at bounding box center [293, 158] width 74 height 54
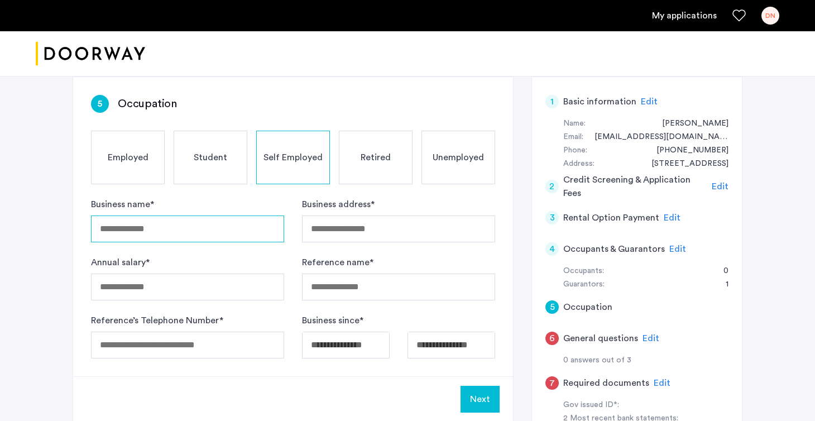
click at [190, 229] on input "Business name *" at bounding box center [187, 228] width 193 height 27
type input "******"
click at [664, 213] on span "Edit" at bounding box center [672, 217] width 17 height 9
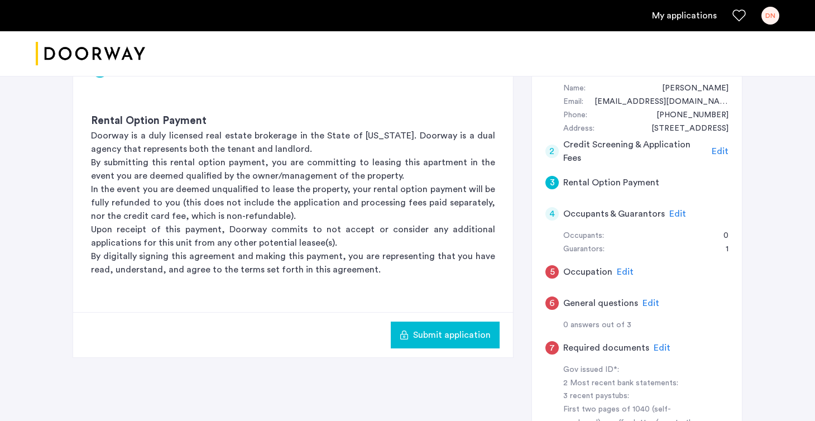
scroll to position [207, 0]
click at [673, 210] on span "Edit" at bounding box center [677, 213] width 17 height 9
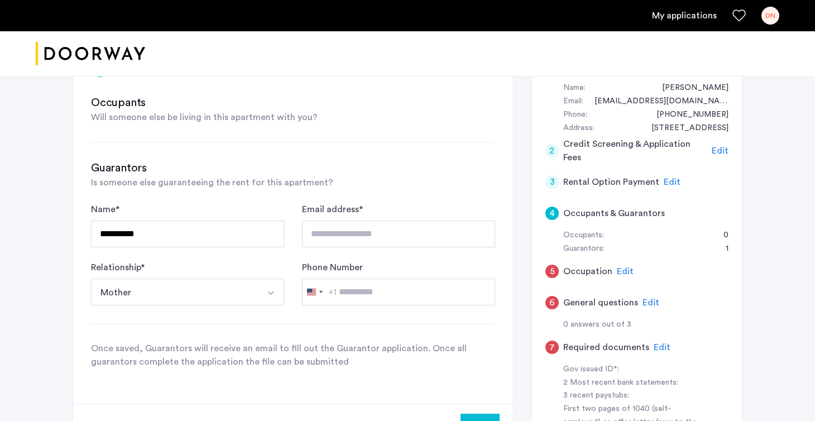
click at [716, 149] on span "Edit" at bounding box center [720, 150] width 17 height 9
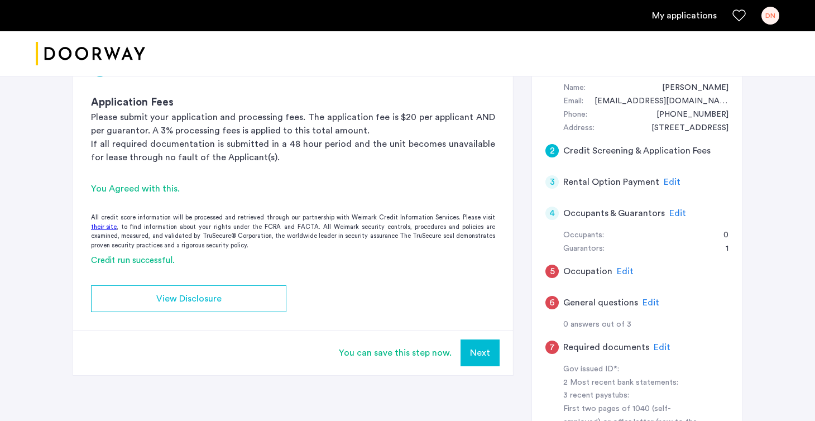
click at [670, 185] on div "Edit" at bounding box center [672, 181] width 17 height 13
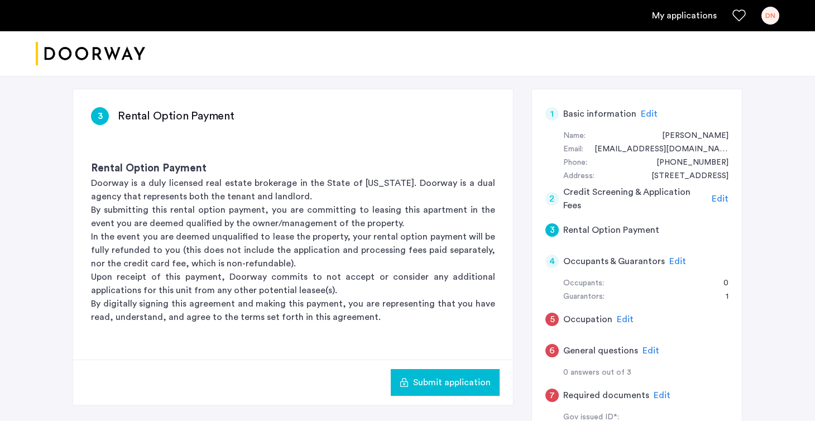
scroll to position [170, 0]
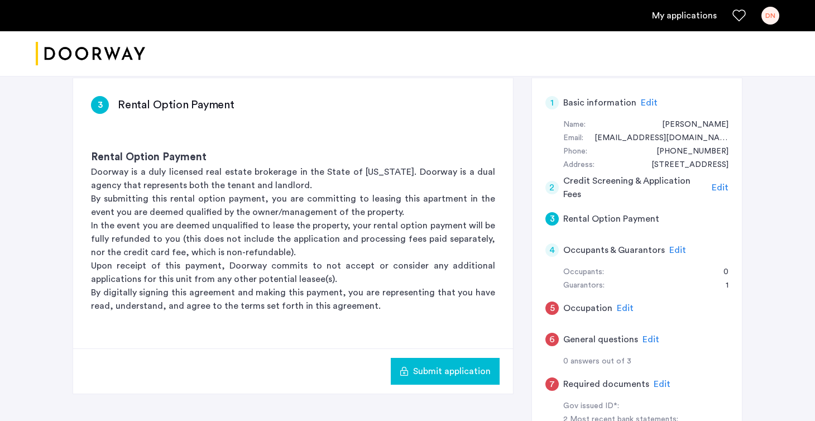
click at [659, 285] on div "Guarantors: 1" at bounding box center [645, 285] width 165 height 13
click at [678, 246] on span "Edit" at bounding box center [677, 250] width 17 height 9
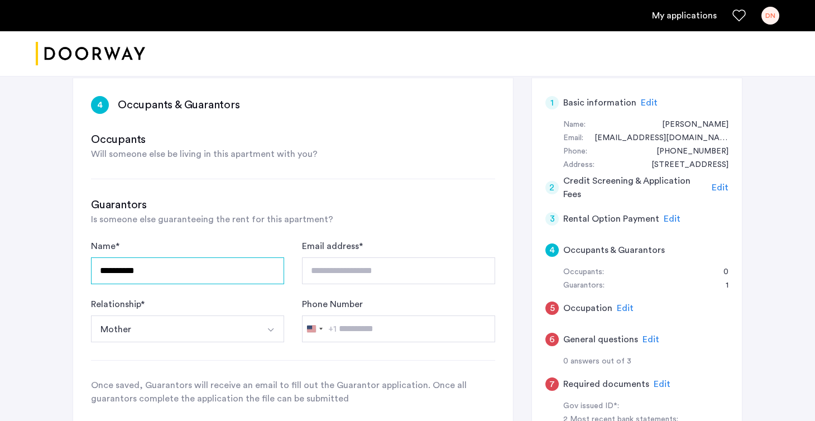
click at [167, 271] on input "**********" at bounding box center [187, 270] width 193 height 27
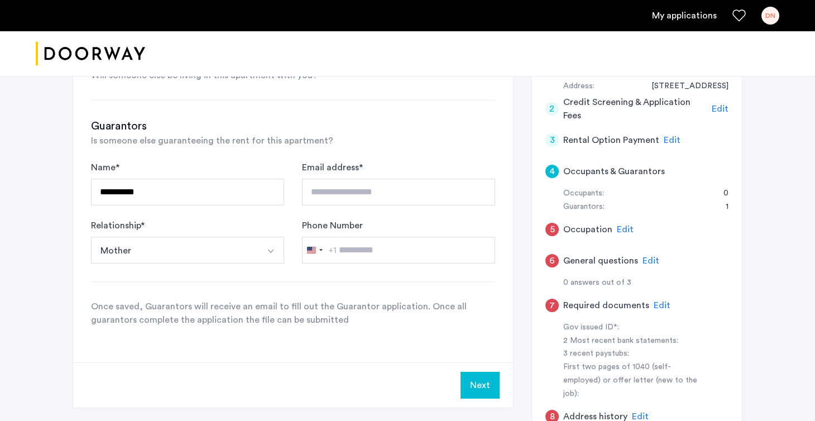
scroll to position [249, 0]
click at [486, 386] on button "Next" at bounding box center [479, 384] width 39 height 27
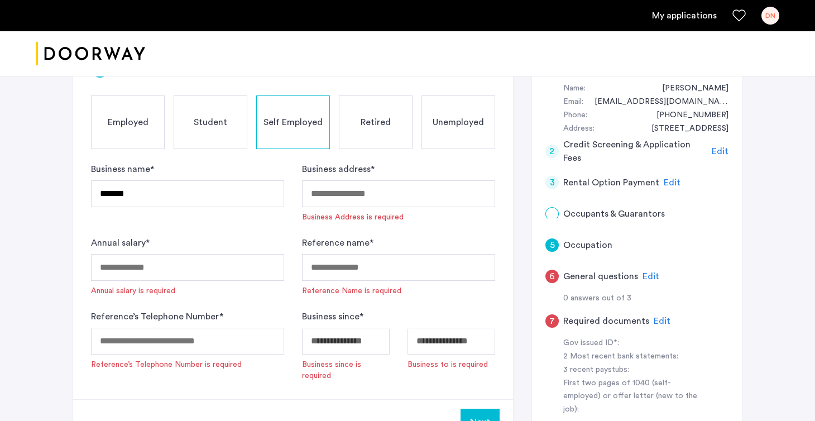
scroll to position [208, 0]
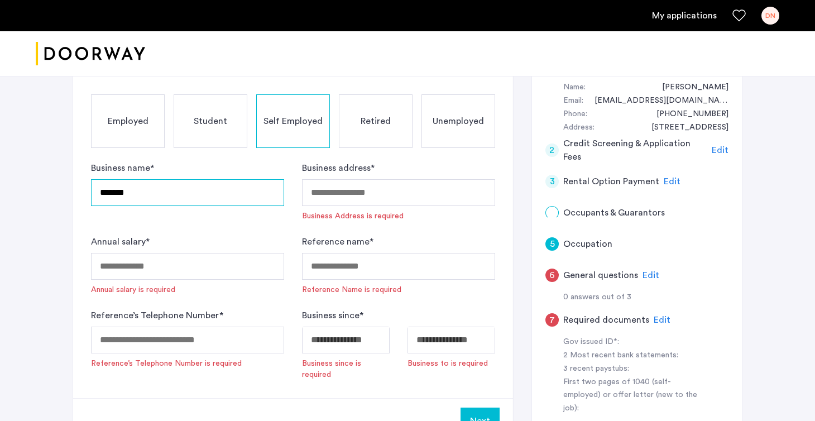
click at [218, 196] on input "******" at bounding box center [187, 192] width 193 height 27
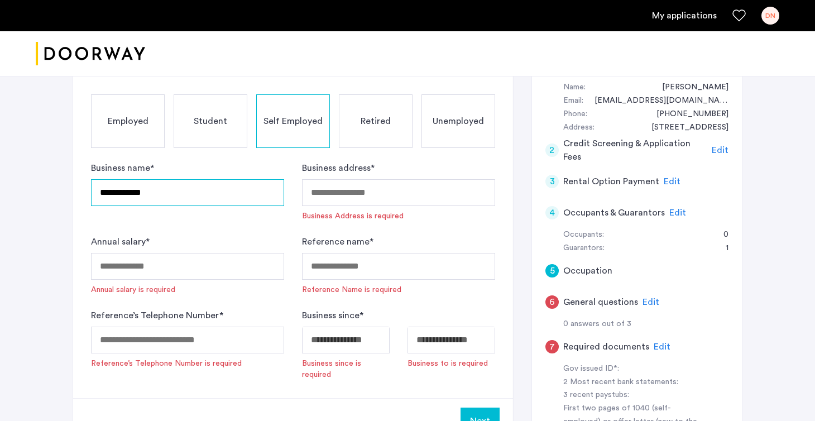
type input "**********"
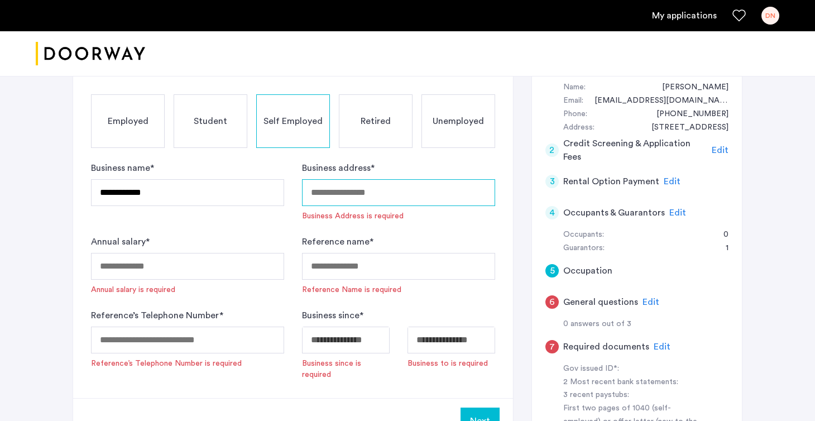
type input "*"
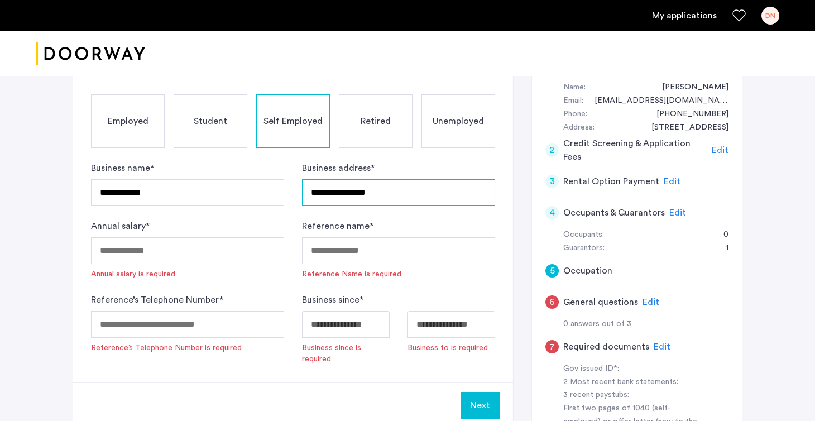
type input "**********"
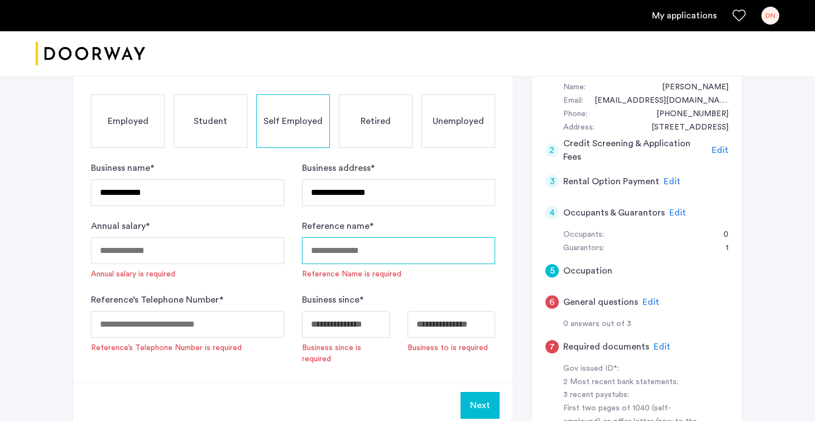
click at [348, 251] on input "Reference name *" at bounding box center [398, 250] width 193 height 27
click at [370, 222] on label "Reference name *" at bounding box center [337, 225] width 71 height 13
click at [370, 237] on input "Reference name *" at bounding box center [398, 250] width 193 height 27
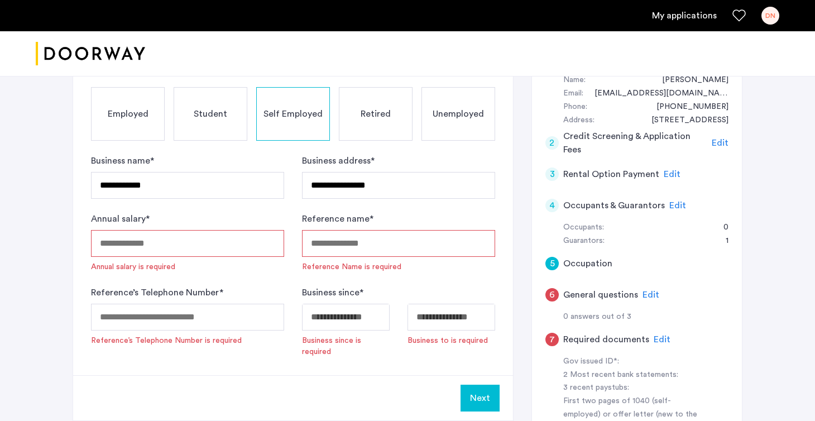
scroll to position [214, 0]
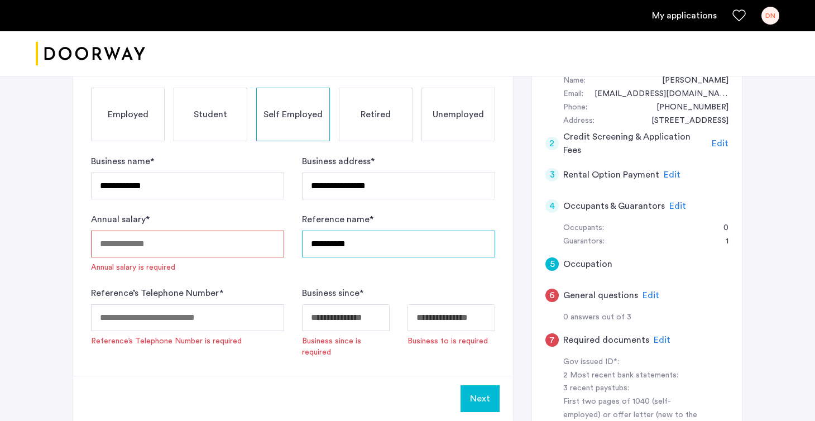
type input "**********"
click at [244, 250] on input "Annual salary *" at bounding box center [187, 243] width 193 height 27
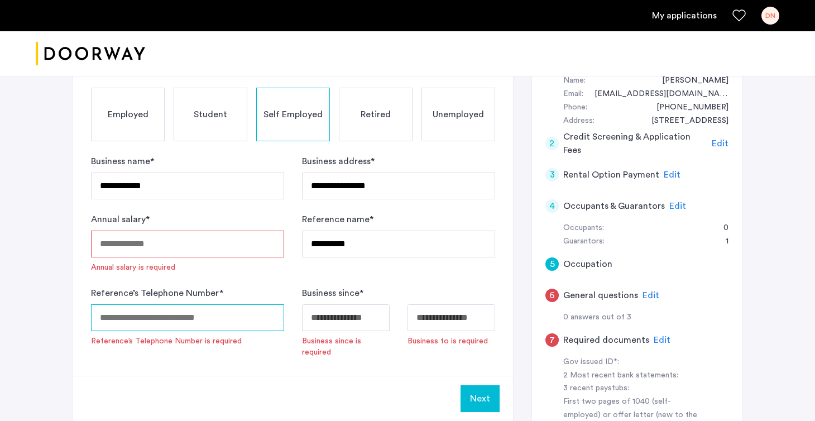
click at [182, 322] on input "Reference’s Telephone Number *" at bounding box center [187, 317] width 193 height 27
click at [198, 202] on form "**********" at bounding box center [293, 256] width 404 height 203
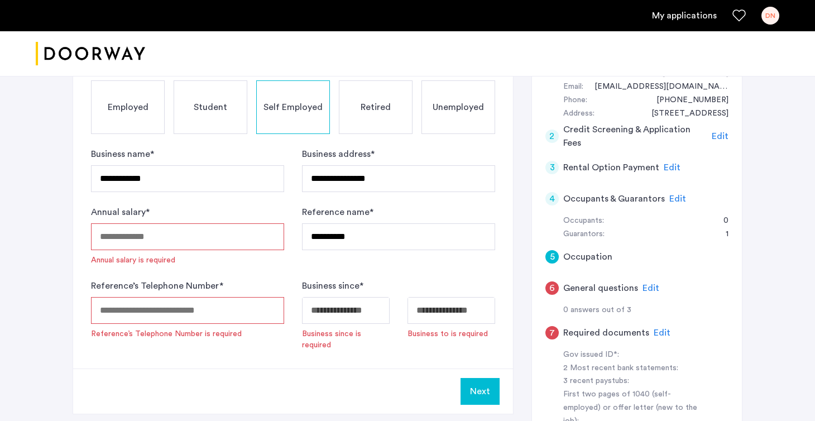
scroll to position [223, 0]
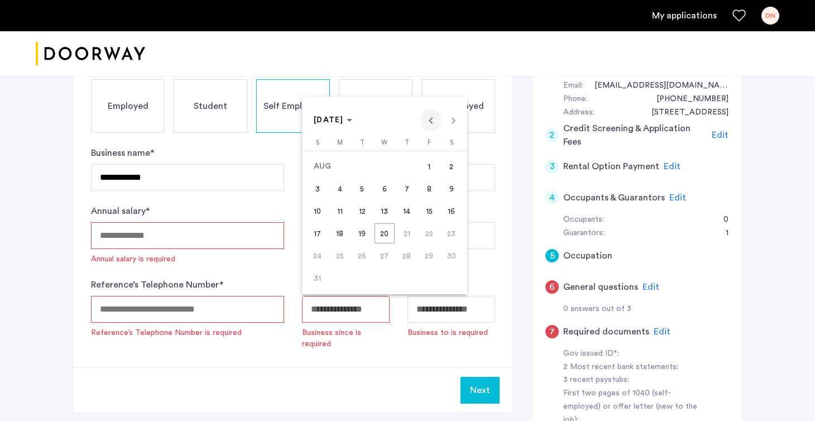
click at [436, 119] on span "Previous month" at bounding box center [431, 120] width 22 height 22
click at [344, 122] on span "[DATE]" at bounding box center [329, 120] width 30 height 8
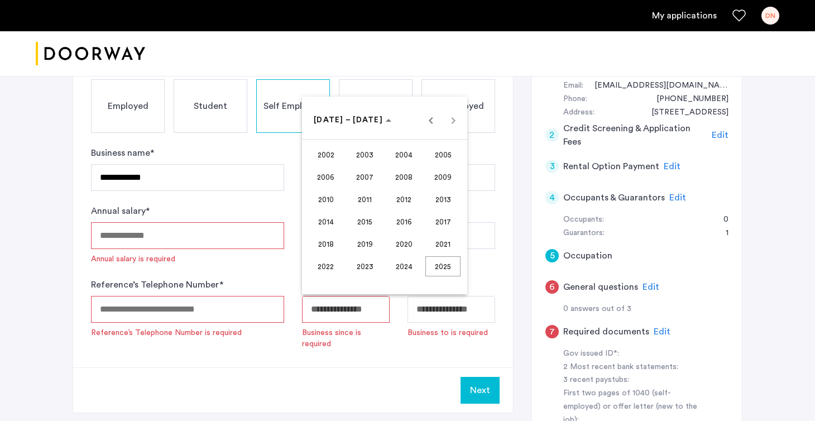
click at [434, 159] on span "2005" at bounding box center [442, 155] width 35 height 20
click at [371, 200] on span "JUN" at bounding box center [364, 199] width 35 height 20
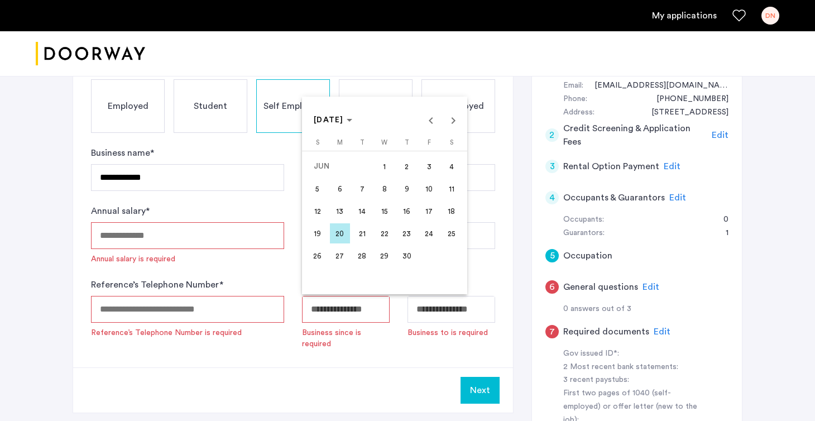
click at [347, 237] on span "20" at bounding box center [340, 233] width 20 height 20
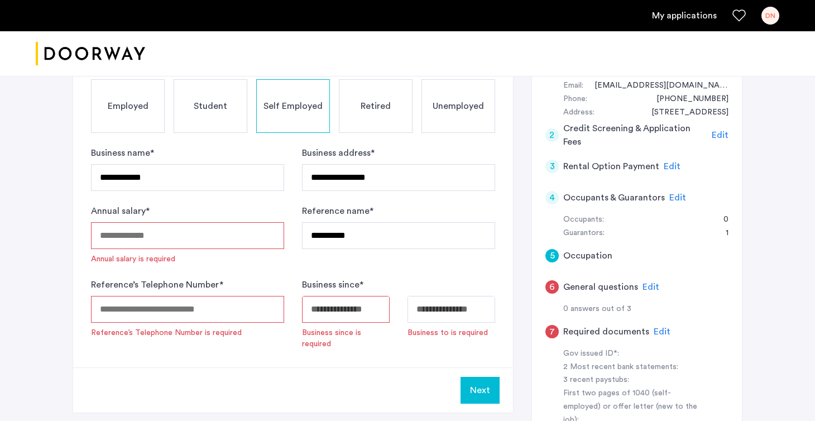
type input "**********"
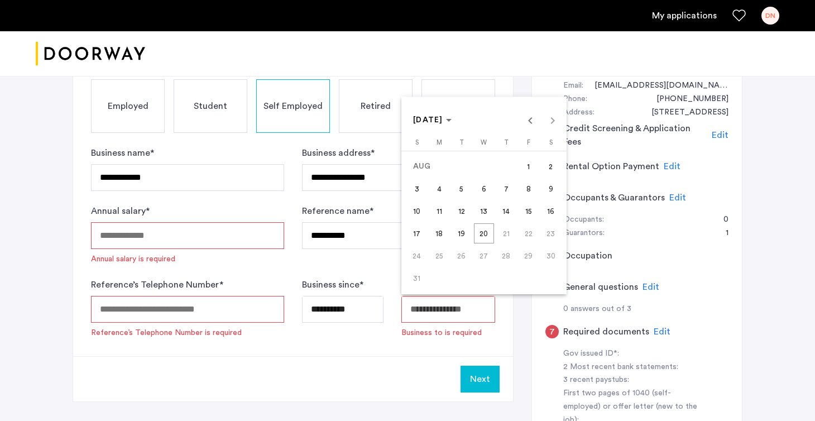
click at [397, 347] on div at bounding box center [407, 210] width 815 height 421
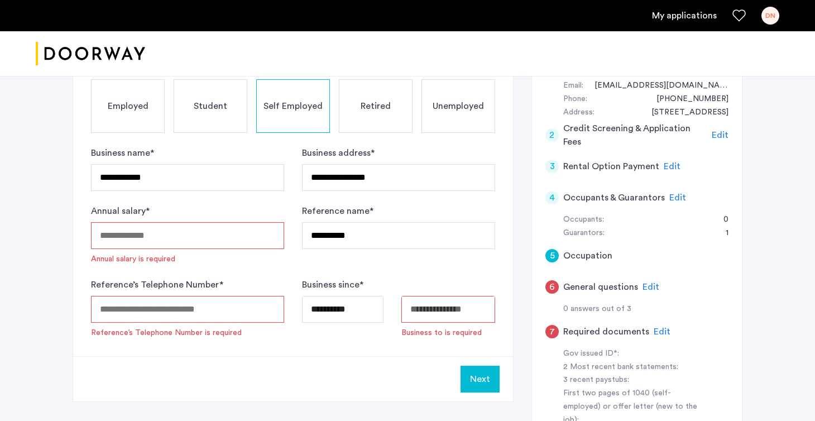
click at [446, 305] on input "Available date" at bounding box center [448, 309] width 94 height 27
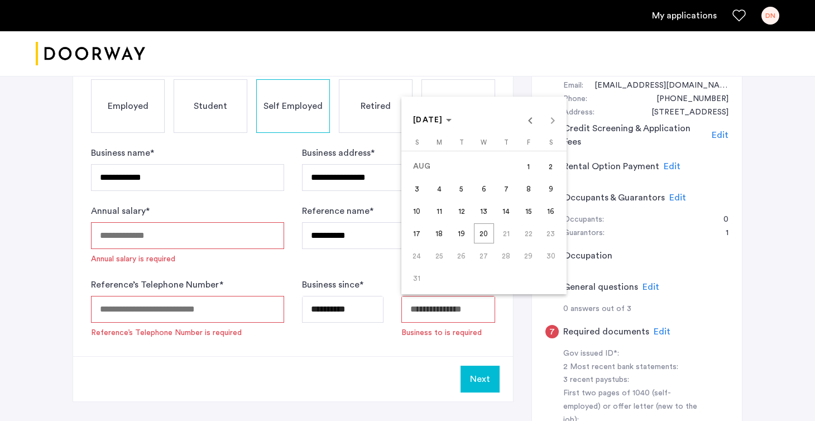
click at [485, 233] on span "20" at bounding box center [484, 233] width 20 height 20
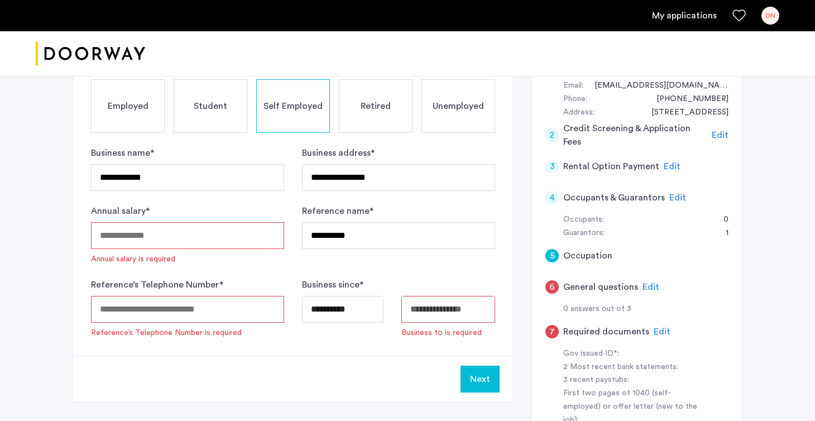
type input "**********"
click at [366, 346] on div "**********" at bounding box center [293, 191] width 440 height 330
click at [164, 310] on input "Reference’s Telephone Number *" at bounding box center [187, 309] width 193 height 27
click at [205, 385] on div "Next" at bounding box center [293, 378] width 440 height 45
click at [194, 305] on input "Reference’s Telephone Number *" at bounding box center [187, 309] width 193 height 27
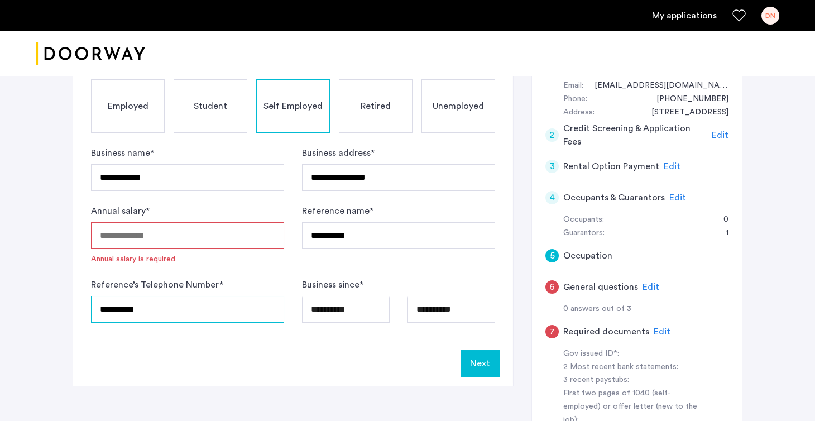
scroll to position [196, 0]
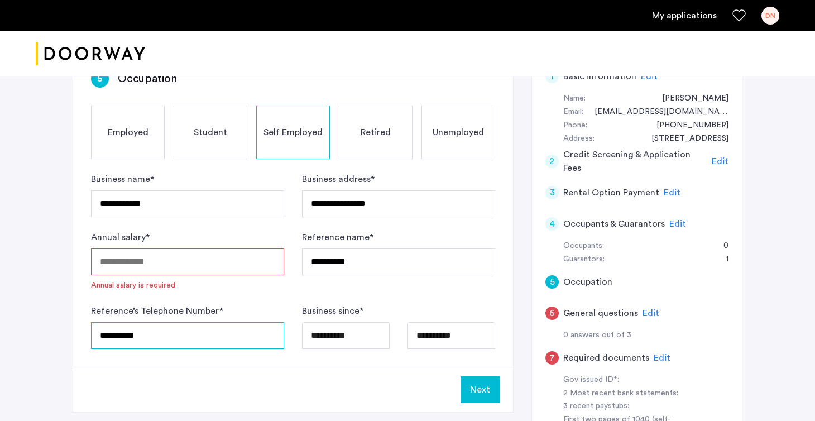
type input "**********"
click at [126, 257] on input "Annual salary *" at bounding box center [187, 261] width 193 height 27
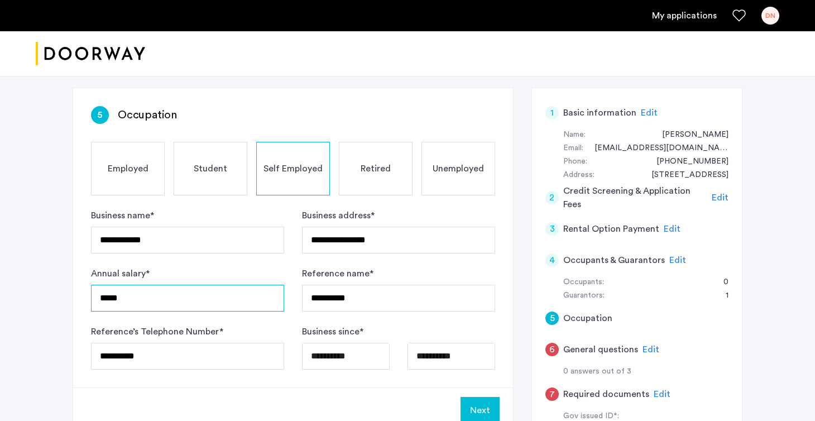
scroll to position [188, 0]
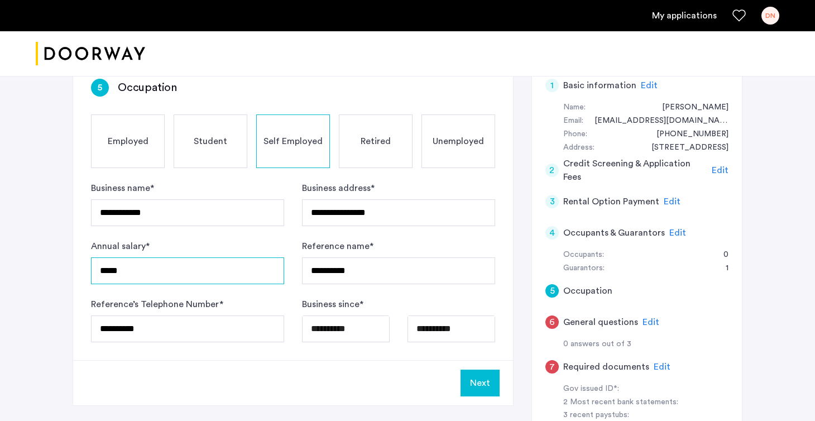
type input "*****"
click at [473, 376] on button "Next" at bounding box center [479, 382] width 39 height 27
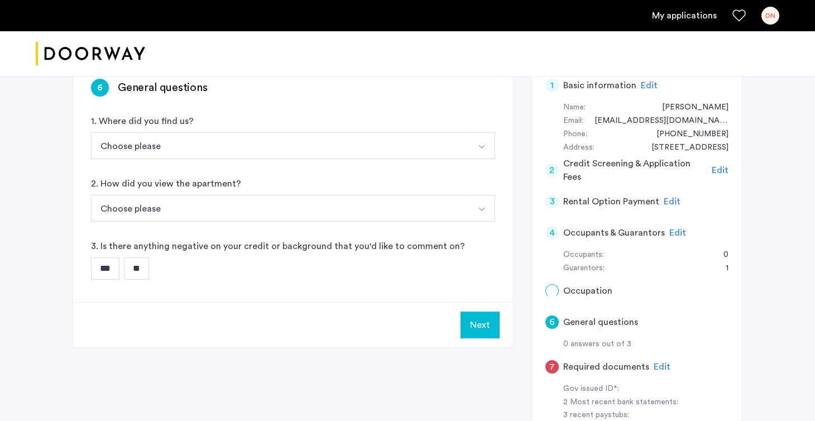
scroll to position [0, 0]
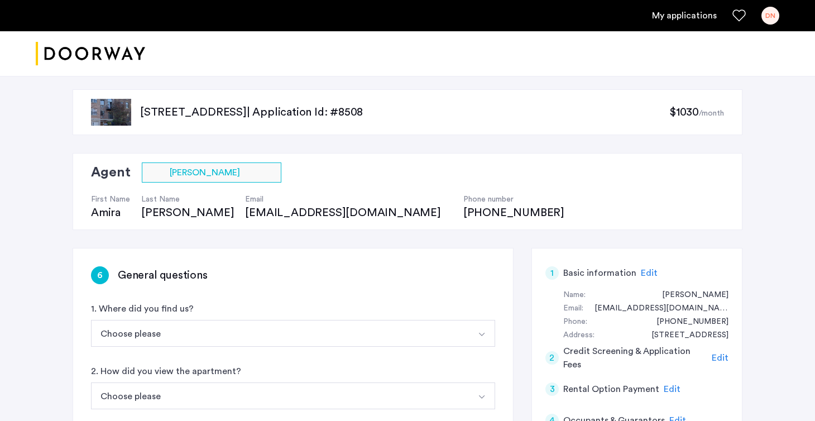
click at [402, 337] on button "Choose please" at bounding box center [280, 333] width 378 height 27
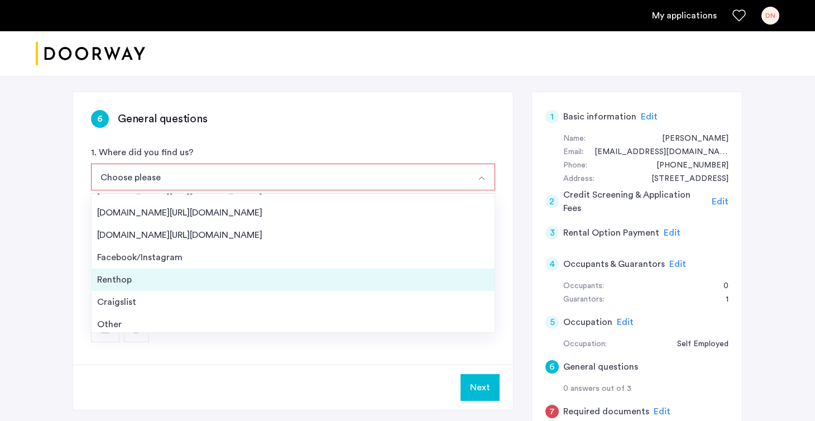
scroll to position [17, 0]
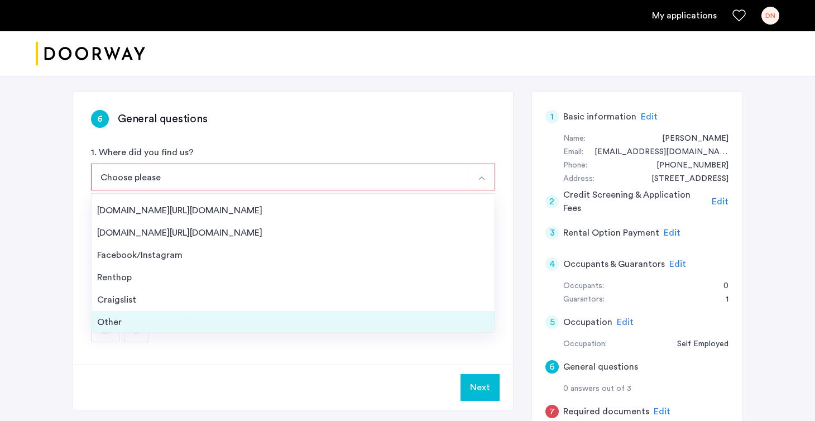
click at [146, 316] on div "Other" at bounding box center [293, 321] width 392 height 13
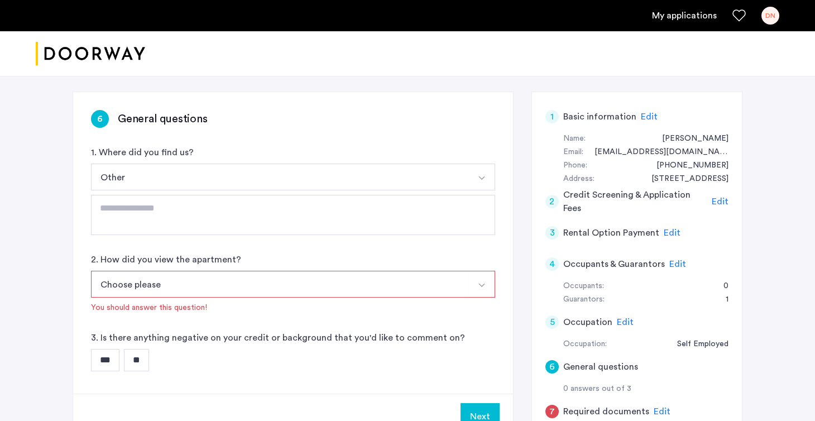
click at [172, 171] on button "Other" at bounding box center [280, 177] width 378 height 27
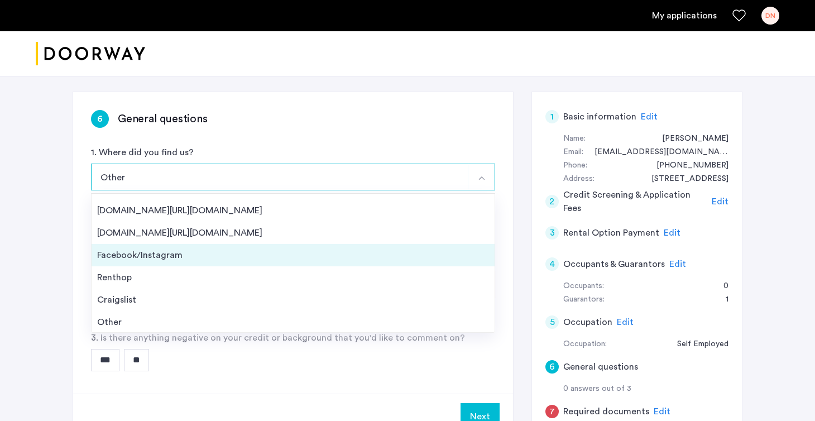
click at [133, 252] on div "Facebook/Instagram" at bounding box center [293, 254] width 392 height 13
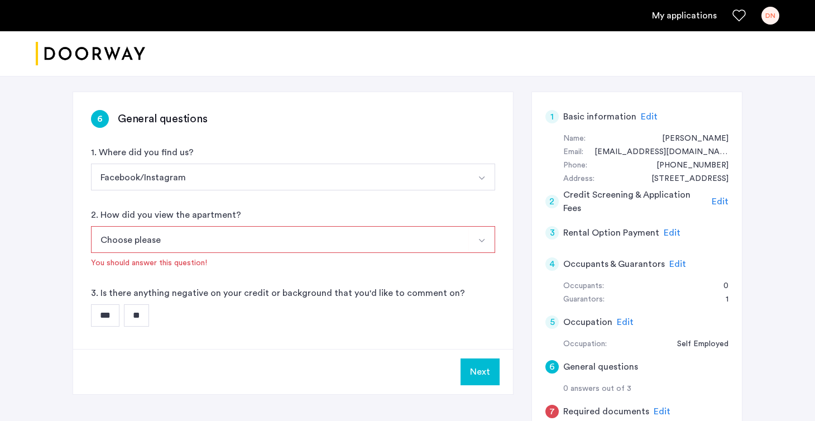
click at [172, 240] on button "Choose please" at bounding box center [280, 239] width 378 height 27
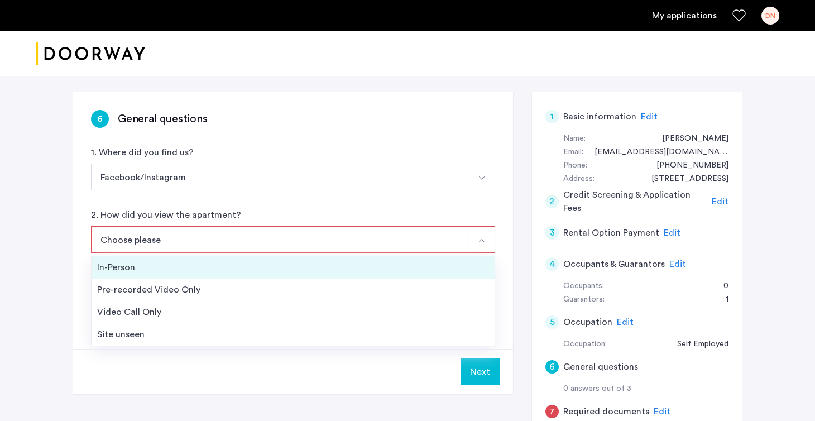
click at [172, 268] on div "In-Person" at bounding box center [293, 267] width 392 height 13
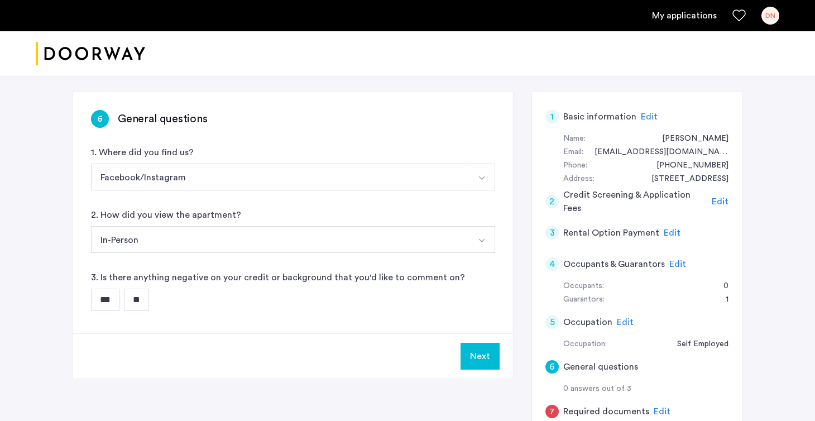
click at [145, 301] on input "**" at bounding box center [136, 300] width 25 height 22
click at [484, 348] on button "Next" at bounding box center [479, 356] width 39 height 27
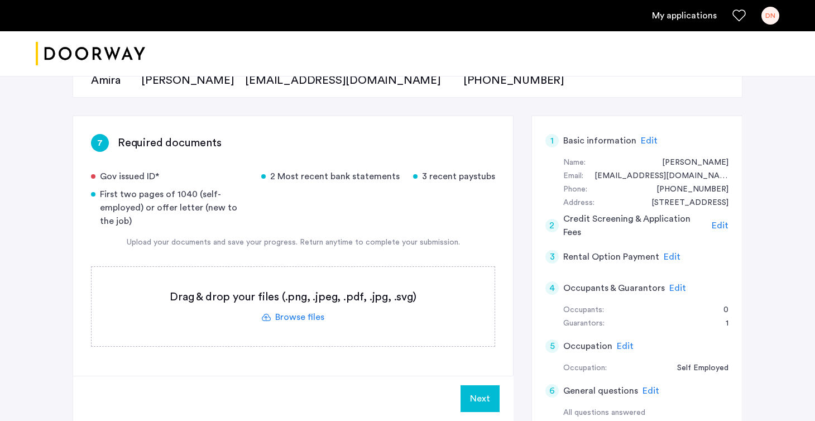
scroll to position [133, 0]
click at [262, 320] on label at bounding box center [293, 305] width 403 height 79
click at [0, 0] on input "file" at bounding box center [0, 0] width 0 height 0
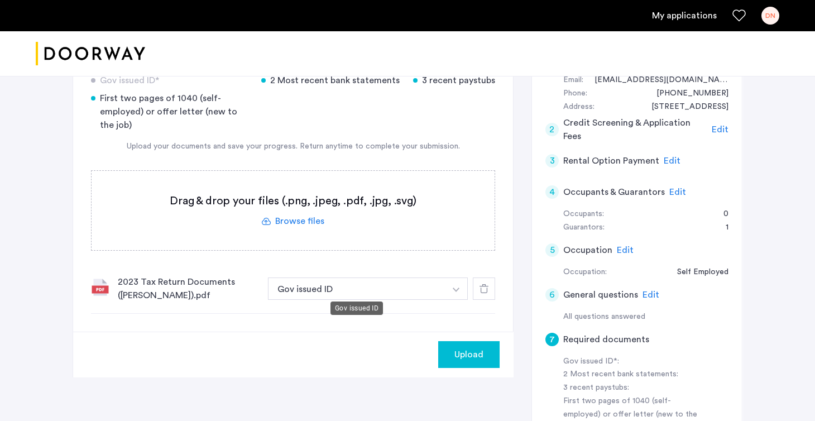
scroll to position [236, 0]
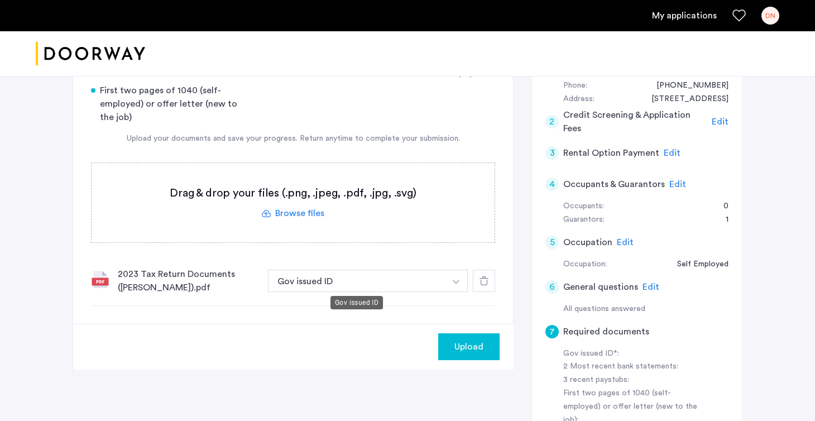
click at [337, 280] on button "Gov issued ID" at bounding box center [356, 281] width 177 height 22
click at [457, 273] on button "button" at bounding box center [456, 281] width 23 height 22
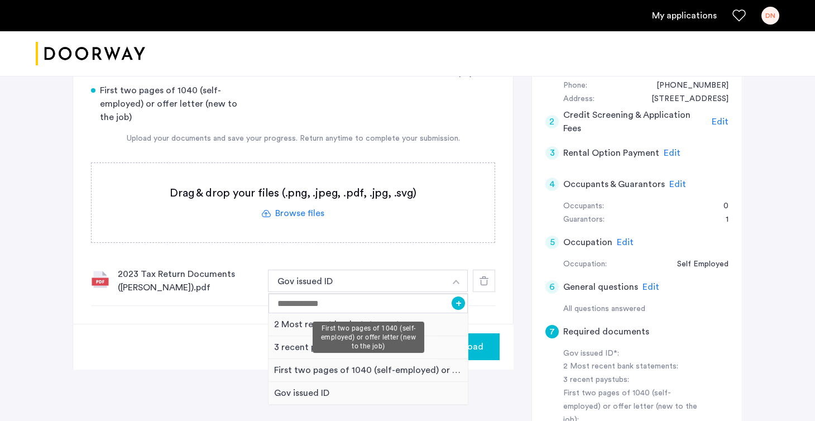
click at [309, 368] on div "First two pages of 1040 (self-employed) or offer letter (new to the job)" at bounding box center [367, 370] width 199 height 23
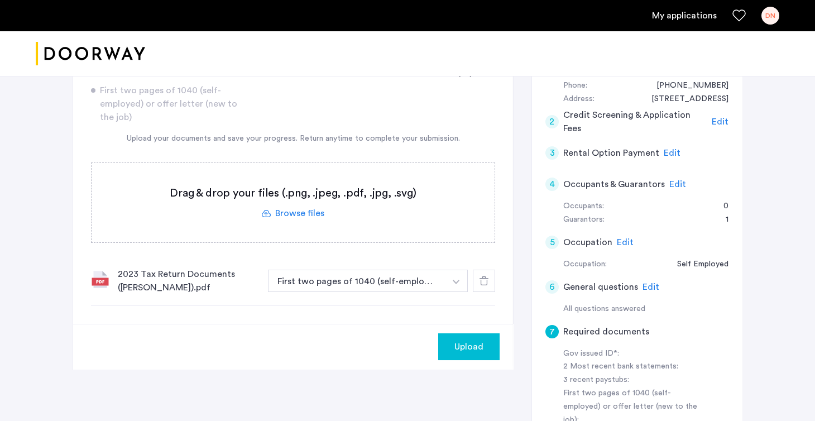
click at [273, 189] on label at bounding box center [293, 202] width 403 height 79
click at [0, 0] on input "file" at bounding box center [0, 0] width 0 height 0
click at [294, 206] on label at bounding box center [293, 202] width 403 height 79
click at [0, 0] on input "file" at bounding box center [0, 0] width 0 height 0
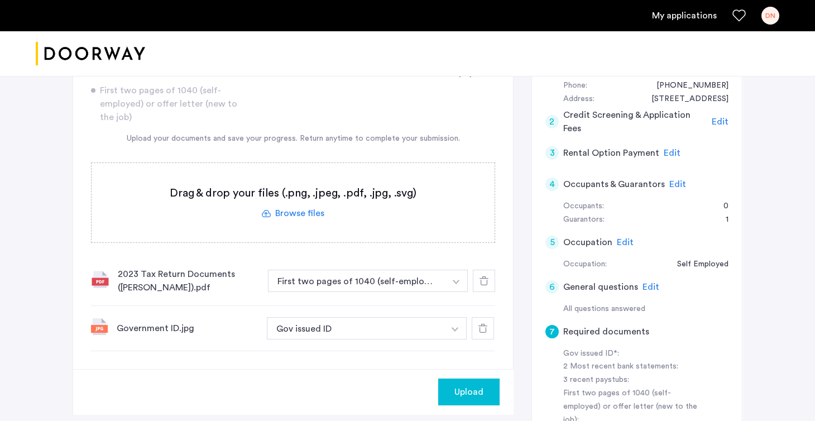
click at [68, 313] on div "[STREET_ADDRESS] | Application Id: #8508 $1030 /month Agent Select agent × [PER…" at bounding box center [407, 209] width 703 height 748
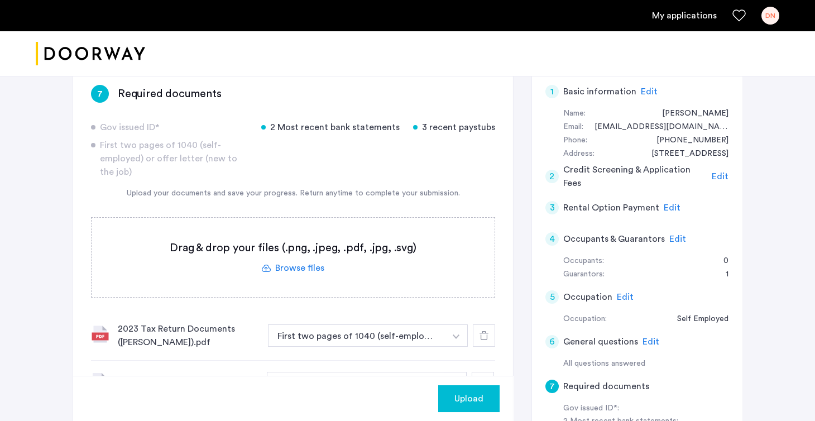
scroll to position [182, 0]
click at [124, 268] on label at bounding box center [293, 256] width 403 height 79
click at [0, 0] on input "file" at bounding box center [0, 0] width 0 height 0
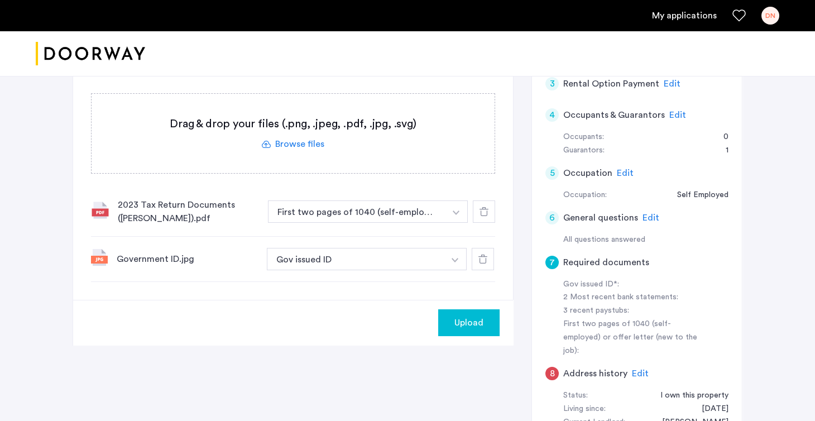
scroll to position [299, 0]
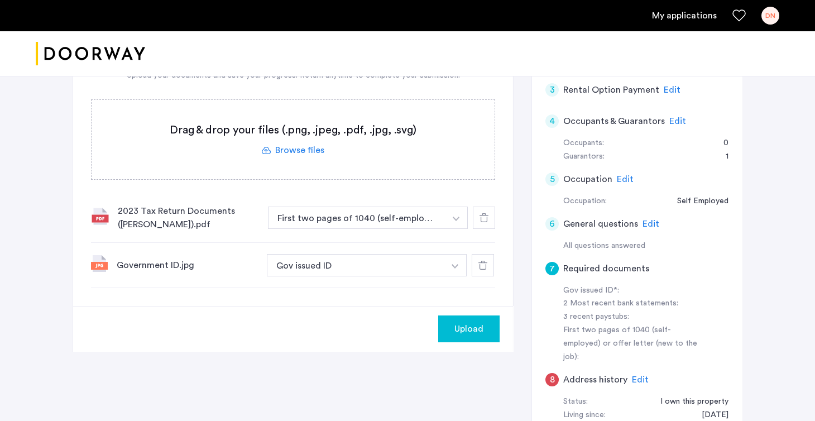
click at [645, 224] on span "Edit" at bounding box center [650, 223] width 17 height 9
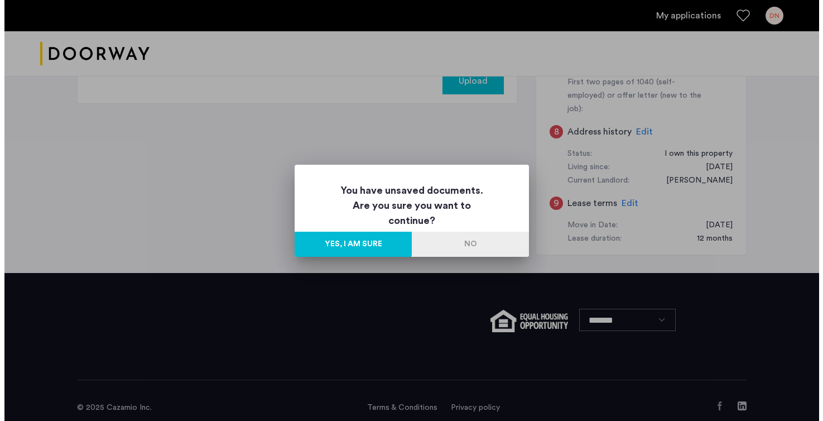
scroll to position [0, 0]
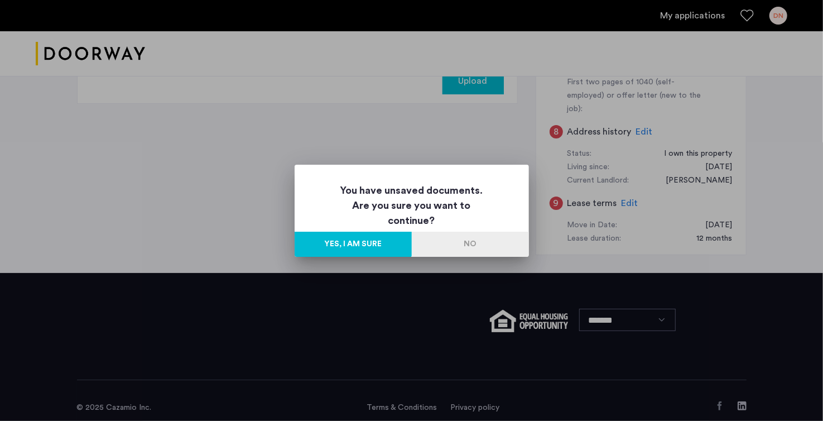
click at [477, 248] on button "No" at bounding box center [470, 244] width 117 height 25
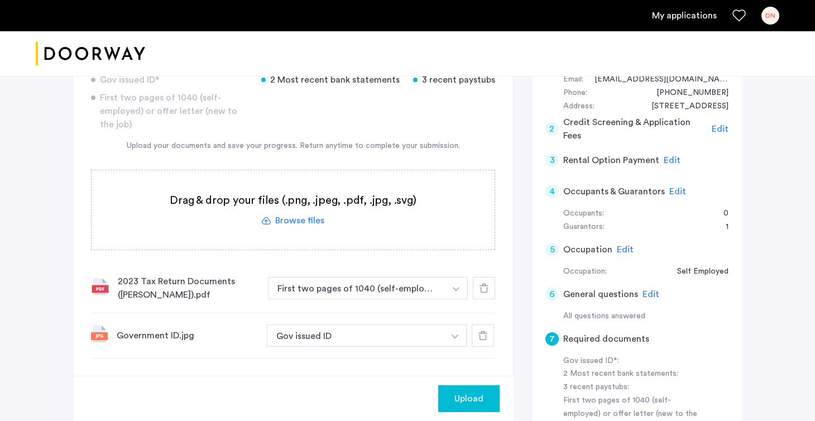
scroll to position [231, 0]
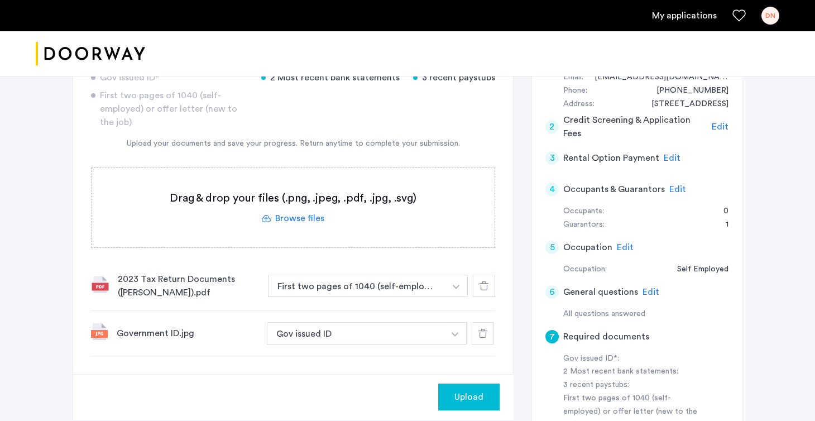
click at [467, 409] on div "Upload" at bounding box center [293, 396] width 440 height 45
click at [460, 395] on span "Upload" at bounding box center [468, 396] width 29 height 13
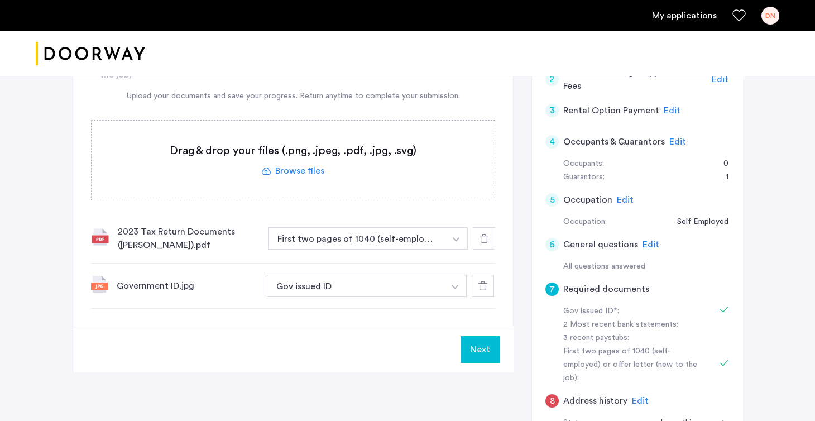
scroll to position [286, 0]
